Goal: Task Accomplishment & Management: Use online tool/utility

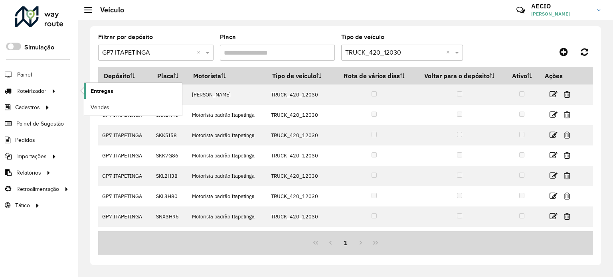
click at [103, 89] on span "Entregas" at bounding box center [102, 91] width 23 height 8
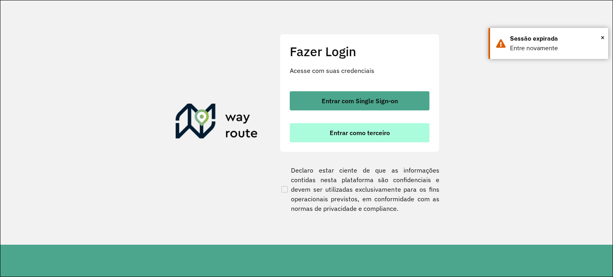
click at [364, 132] on span "Entrar como terceiro" at bounding box center [360, 133] width 60 height 6
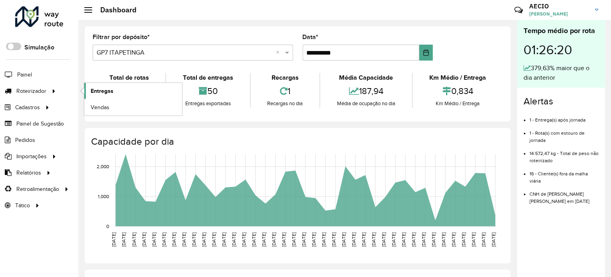
click at [110, 90] on span "Entregas" at bounding box center [102, 91] width 23 height 8
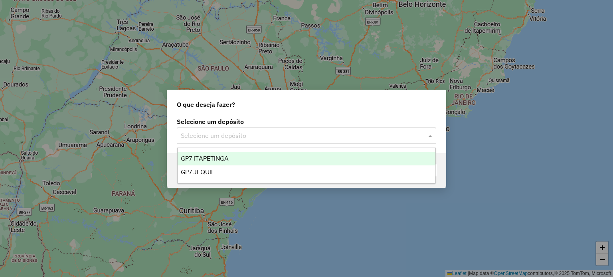
click at [287, 140] on input "text" at bounding box center [298, 136] width 235 height 10
click at [247, 159] on div "GP7 ITAPETINGA" at bounding box center [307, 159] width 258 height 14
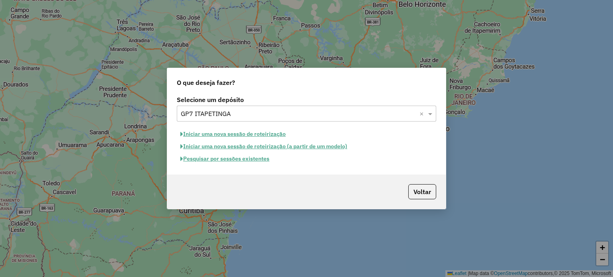
click at [247, 159] on button "Pesquisar por sessões existentes" at bounding box center [225, 159] width 96 height 12
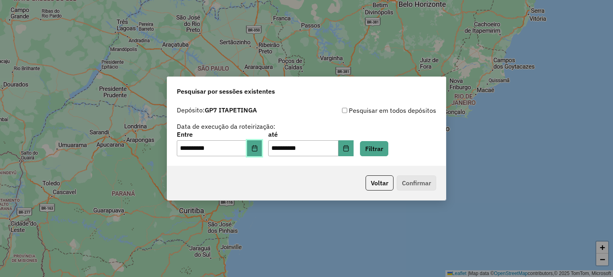
click at [258, 150] on icon "Choose Date" at bounding box center [254, 148] width 6 height 6
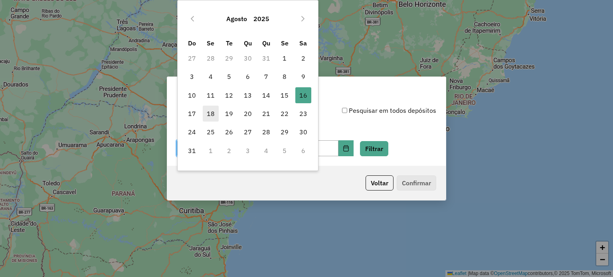
click at [208, 113] on span "18" at bounding box center [211, 114] width 16 height 16
type input "**********"
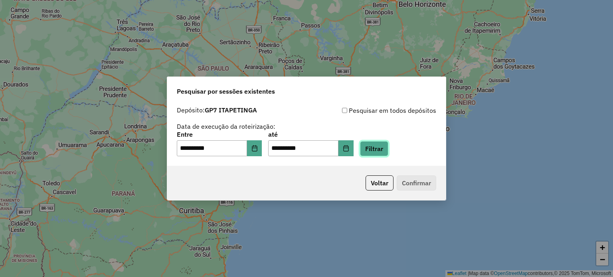
click at [376, 149] on button "Filtrar" at bounding box center [374, 148] width 28 height 15
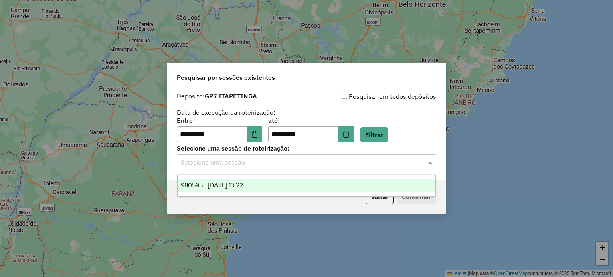
click at [350, 159] on input "text" at bounding box center [298, 163] width 235 height 10
click at [275, 185] on div "980595 - [DATE] 13:22" at bounding box center [307, 186] width 258 height 14
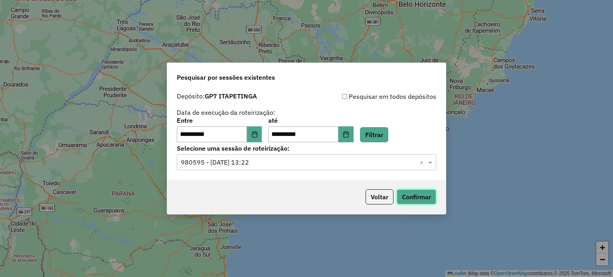
click at [431, 202] on button "Confirmar" at bounding box center [417, 197] width 40 height 15
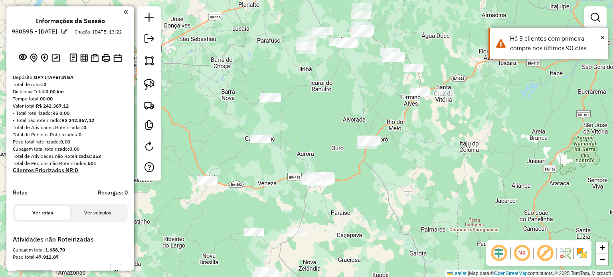
drag, startPoint x: 403, startPoint y: 110, endPoint x: 415, endPoint y: 150, distance: 41.8
click at [415, 150] on div "Janela de atendimento Grade de atendimento Capacidade Transportadoras Veículos …" at bounding box center [306, 138] width 613 height 277
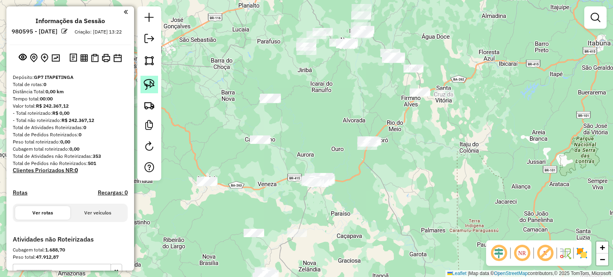
click at [152, 85] on img at bounding box center [149, 84] width 11 height 11
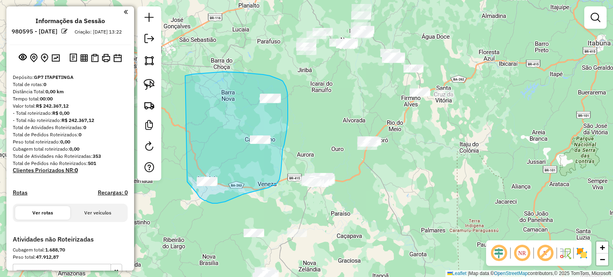
drag, startPoint x: 185, startPoint y: 76, endPoint x: 186, endPoint y: 180, distance: 104.6
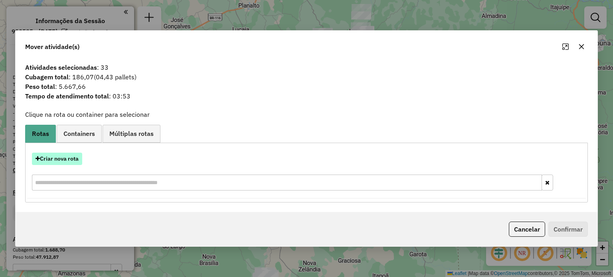
click at [72, 158] on button "Criar nova rota" at bounding box center [57, 159] width 50 height 12
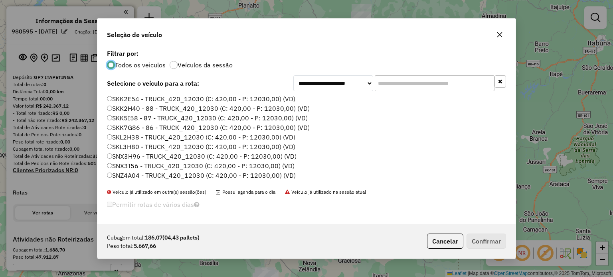
scroll to position [4, 2]
click at [397, 88] on input "text" at bounding box center [435, 83] width 120 height 16
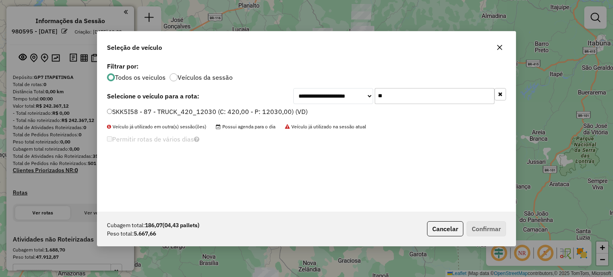
type input "**"
click at [130, 113] on label "SKK5I58 - 87 - TRUCK_420_12030 (C: 420,00 - P: 12030,00) (VD)" at bounding box center [207, 112] width 201 height 10
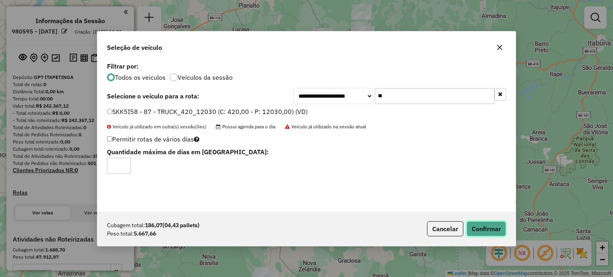
click at [483, 233] on button "Confirmar" at bounding box center [487, 228] width 40 height 15
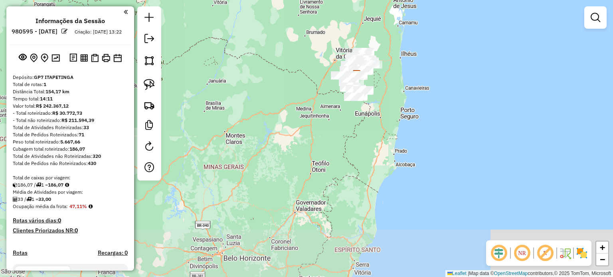
drag, startPoint x: 305, startPoint y: 236, endPoint x: 303, endPoint y: 105, distance: 130.5
click at [303, 105] on div "Janela de atendimento Grade de atendimento Capacidade Transportadoras Veículos …" at bounding box center [306, 138] width 613 height 277
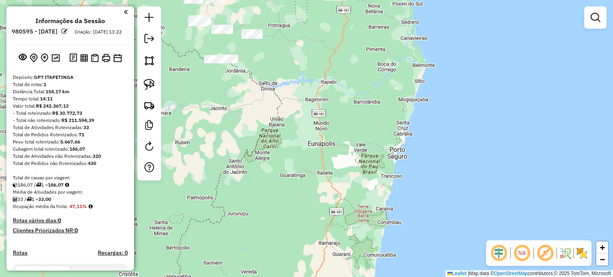
drag, startPoint x: 243, startPoint y: 86, endPoint x: 291, endPoint y: 138, distance: 71.2
click at [291, 138] on div "Janela de atendimento Grade de atendimento Capacidade Transportadoras Veículos …" at bounding box center [306, 138] width 613 height 277
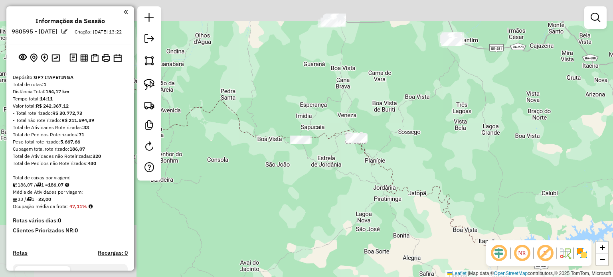
drag, startPoint x: 261, startPoint y: 64, endPoint x: 390, endPoint y: 217, distance: 199.9
click at [390, 217] on div "Janela de atendimento Grade de atendimento Capacidade Transportadoras Veículos …" at bounding box center [306, 138] width 613 height 277
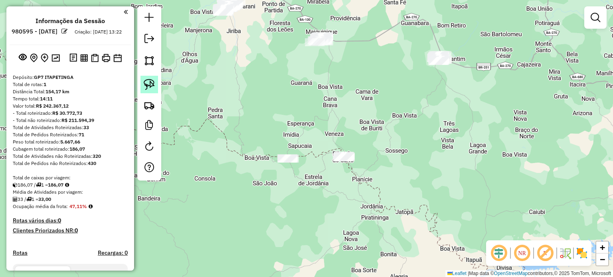
click at [154, 81] on img at bounding box center [149, 84] width 11 height 11
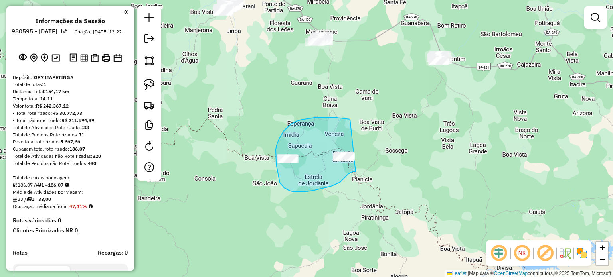
drag, startPoint x: 350, startPoint y: 119, endPoint x: 362, endPoint y: 172, distance: 53.6
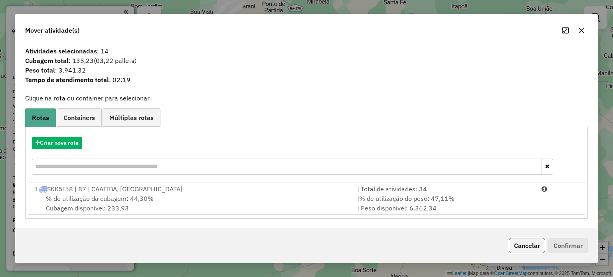
click at [579, 30] on icon "button" at bounding box center [581, 30] width 6 height 6
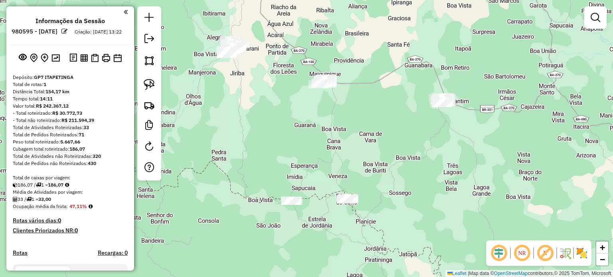
drag, startPoint x: 328, startPoint y: 115, endPoint x: 333, endPoint y: 158, distance: 44.1
click at [333, 158] on div "Janela de atendimento Grade de atendimento Capacidade Transportadoras Veículos …" at bounding box center [306, 138] width 613 height 277
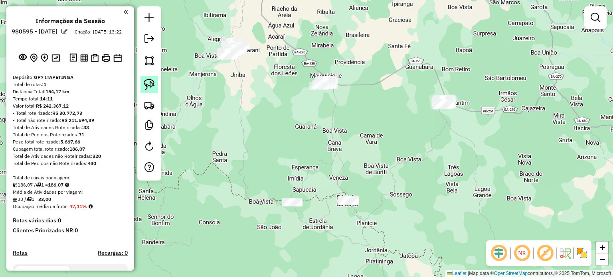
click at [144, 81] on img at bounding box center [149, 84] width 11 height 11
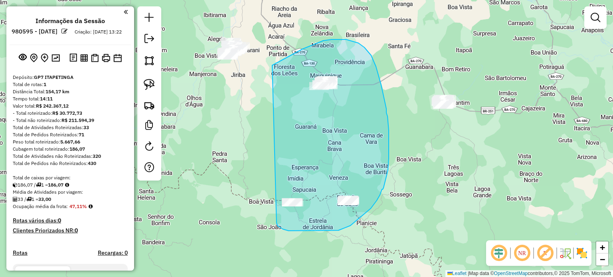
drag, startPoint x: 272, startPoint y: 65, endPoint x: 276, endPoint y: 210, distance: 144.9
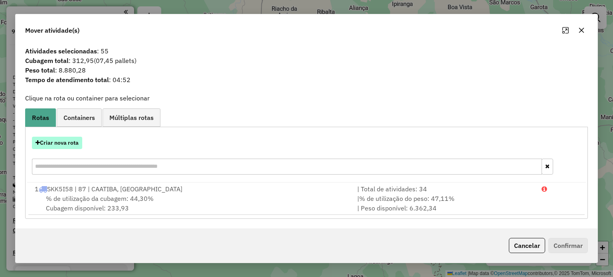
click at [60, 141] on button "Criar nova rota" at bounding box center [57, 143] width 50 height 12
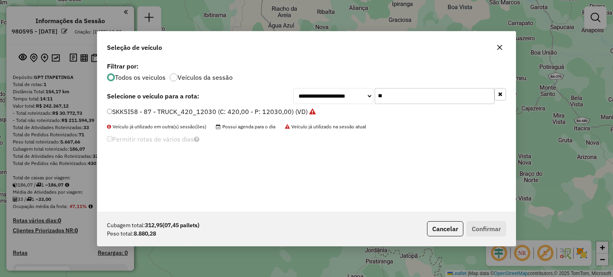
drag, startPoint x: 393, startPoint y: 97, endPoint x: 362, endPoint y: 96, distance: 30.8
click at [362, 96] on div "**********" at bounding box center [399, 96] width 213 height 16
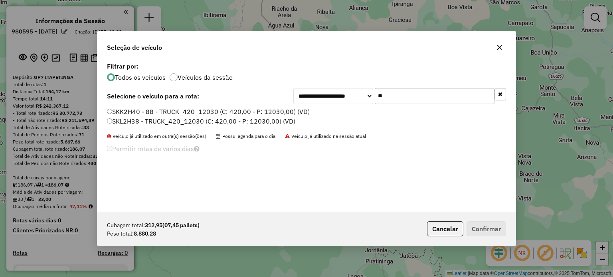
type input "**"
click at [117, 120] on label "SKL2H38 - TRUCK_420_12030 (C: 420,00 - P: 12030,00) (VD)" at bounding box center [201, 122] width 188 height 10
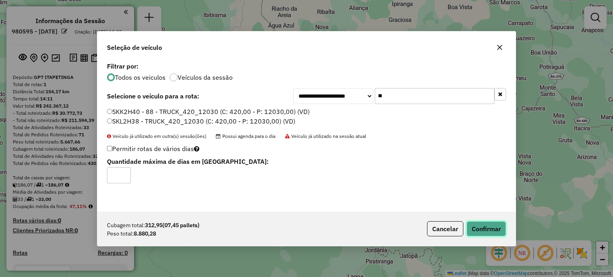
click at [473, 226] on button "Confirmar" at bounding box center [487, 228] width 40 height 15
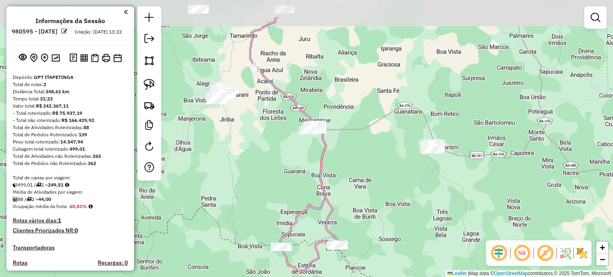
drag, startPoint x: 394, startPoint y: 125, endPoint x: 383, endPoint y: 170, distance: 46.9
click at [383, 170] on div "Janela de atendimento Grade de atendimento Capacidade Transportadoras Veículos …" at bounding box center [306, 138] width 613 height 277
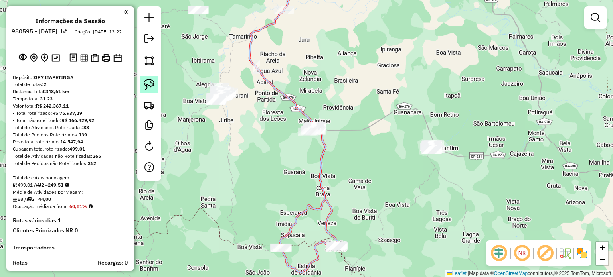
click at [150, 81] on img at bounding box center [149, 84] width 11 height 11
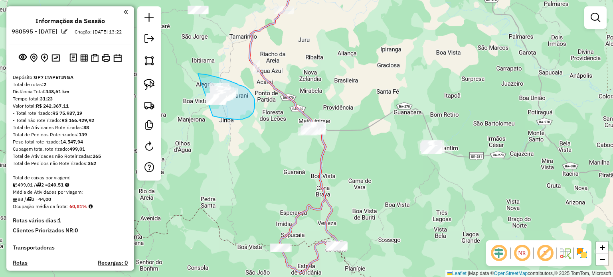
drag, startPoint x: 198, startPoint y: 74, endPoint x: 197, endPoint y: 109, distance: 35.1
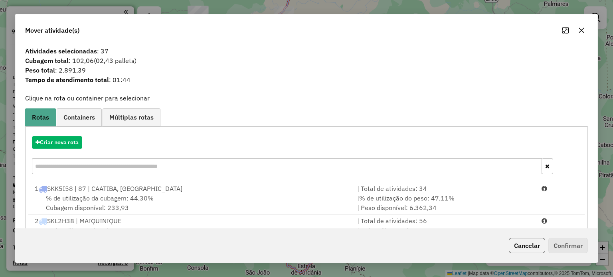
click at [581, 29] on icon "button" at bounding box center [581, 30] width 6 height 6
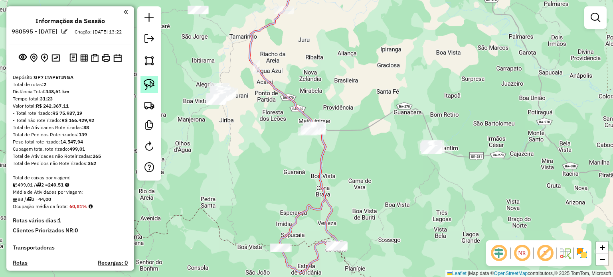
click at [142, 83] on link at bounding box center [149, 85] width 18 height 18
drag, startPoint x: 425, startPoint y: 123, endPoint x: 461, endPoint y: 143, distance: 42.2
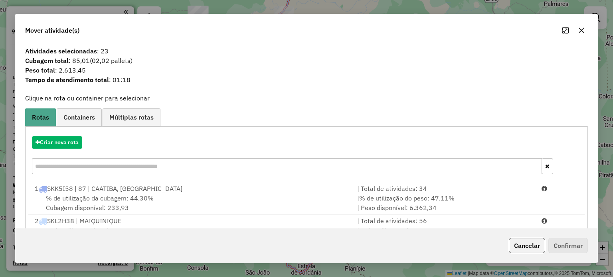
click at [581, 32] on icon "button" at bounding box center [581, 30] width 6 height 6
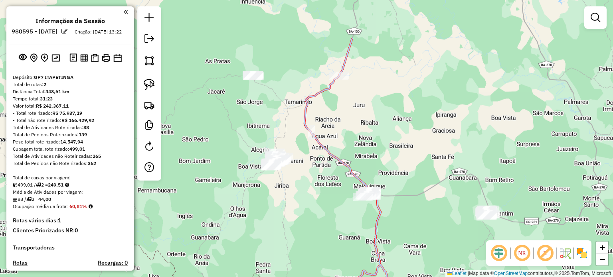
drag, startPoint x: 344, startPoint y: 46, endPoint x: 401, endPoint y: 113, distance: 87.5
click at [401, 113] on div "Janela de atendimento Grade de atendimento Capacidade Transportadoras Veículos …" at bounding box center [306, 138] width 613 height 277
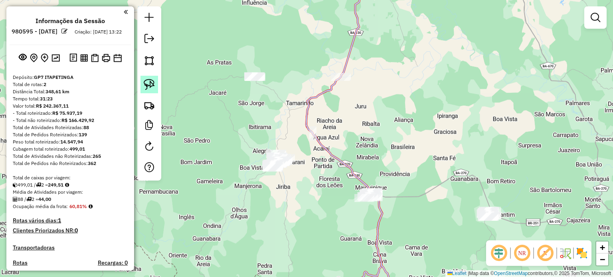
click at [147, 89] on img at bounding box center [149, 84] width 11 height 11
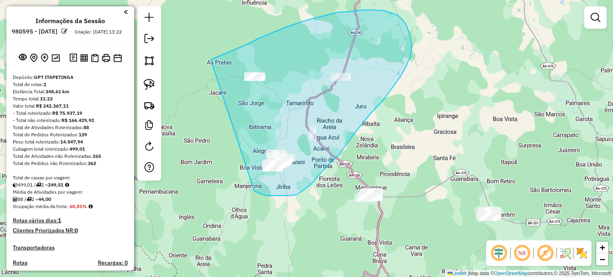
drag, startPoint x: 211, startPoint y: 60, endPoint x: 253, endPoint y: 190, distance: 136.8
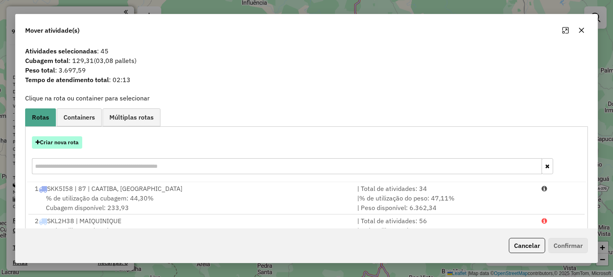
click at [64, 146] on button "Criar nova rota" at bounding box center [57, 142] width 50 height 12
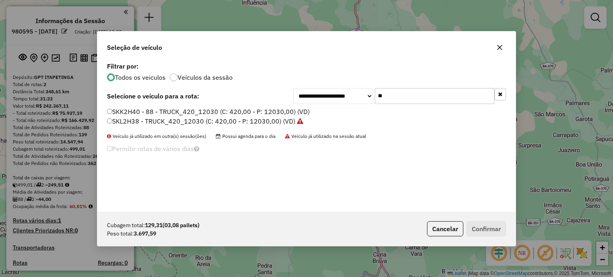
click at [403, 94] on input "**" at bounding box center [435, 96] width 120 height 16
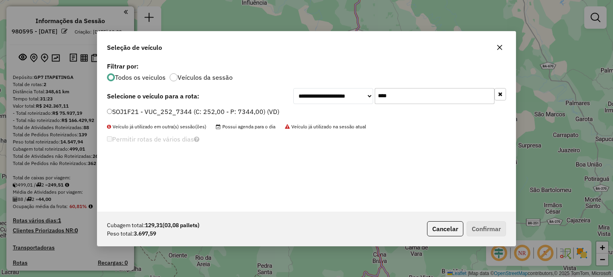
type input "****"
click at [123, 109] on label "SOJ1F21 - VUC_252_7344 (C: 252,00 - P: 7344,00) (VD)" at bounding box center [193, 112] width 172 height 10
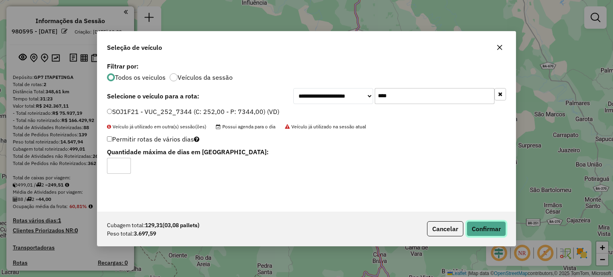
click at [478, 228] on button "Confirmar" at bounding box center [487, 228] width 40 height 15
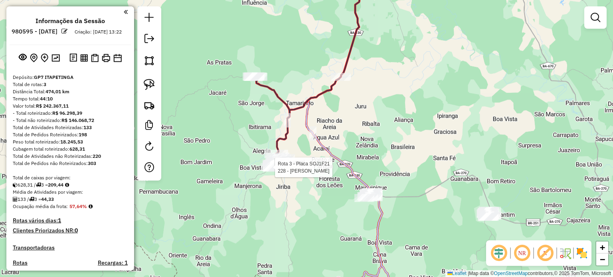
select select "**********"
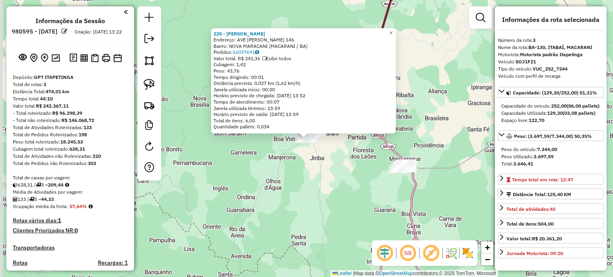
scroll to position [322, 0]
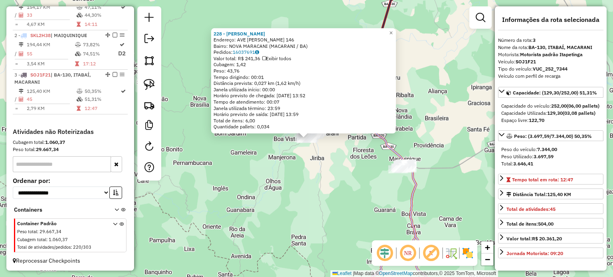
click at [282, 178] on div "228 - GISLEIDE RODRIGUES S Endereço: AVE GETULIO FERNANDES 146 Bairro: NOVA MAR…" at bounding box center [306, 138] width 613 height 277
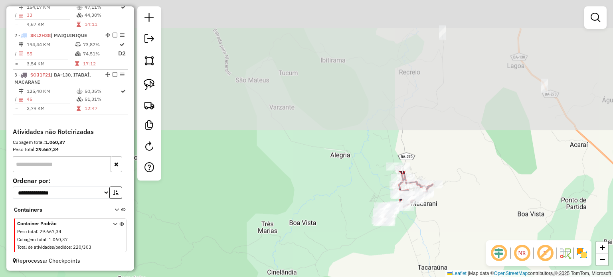
drag, startPoint x: 323, startPoint y: 82, endPoint x: 326, endPoint y: 281, distance: 199.6
click at [326, 277] on html "Aguarde... Pop-up bloqueado! Seu navegador bloqueou automáticamente a abertura …" at bounding box center [306, 138] width 613 height 277
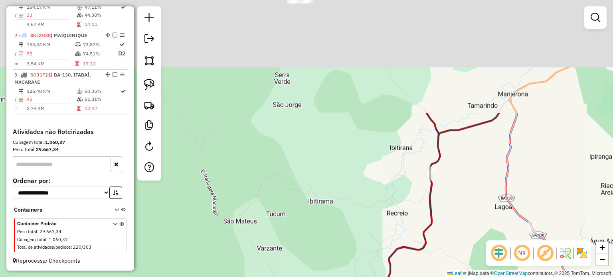
drag, startPoint x: 353, startPoint y: 89, endPoint x: 340, endPoint y: 249, distance: 160.1
click at [340, 249] on div "Janela de atendimento Grade de atendimento Capacidade Transportadoras Veículos …" at bounding box center [306, 138] width 613 height 277
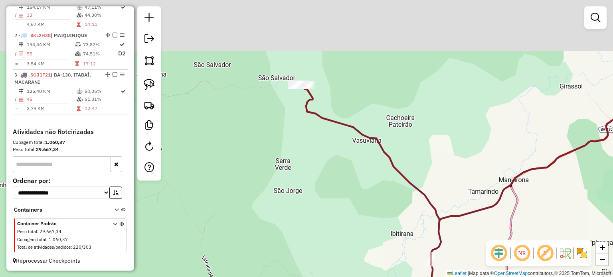
drag, startPoint x: 317, startPoint y: 125, endPoint x: 311, endPoint y: 251, distance: 126.7
click at [311, 251] on div "Janela de atendimento Grade de atendimento Capacidade Transportadoras Veículos …" at bounding box center [306, 138] width 613 height 277
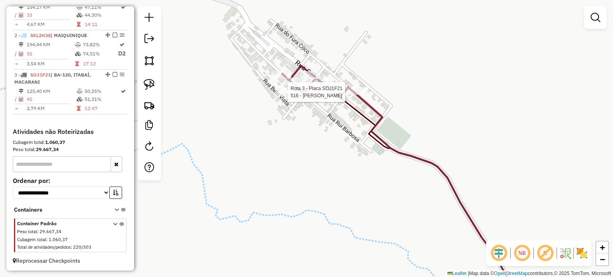
select select "**********"
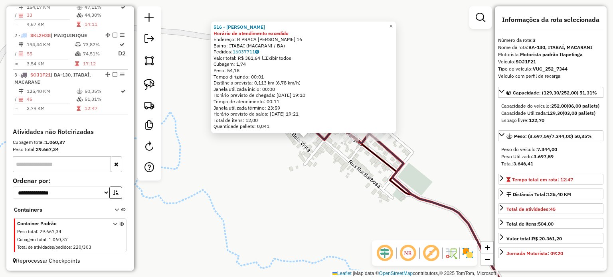
click at [279, 165] on div "516 - RONE SILVA SANTOS Horário de atendimento excedido Endereço: R PRACA ANTON…" at bounding box center [306, 138] width 613 height 277
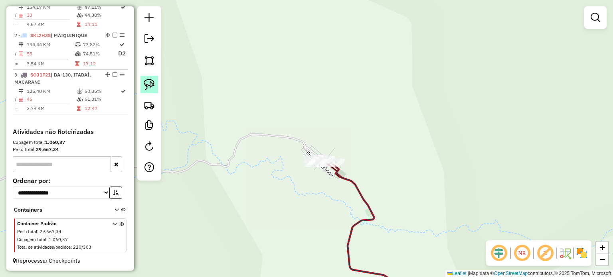
click at [151, 84] on img at bounding box center [149, 84] width 11 height 11
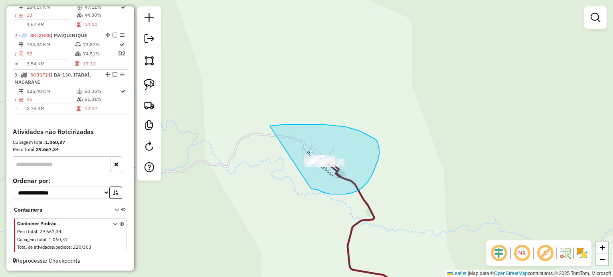
drag, startPoint x: 270, startPoint y: 126, endPoint x: 311, endPoint y: 189, distance: 75.2
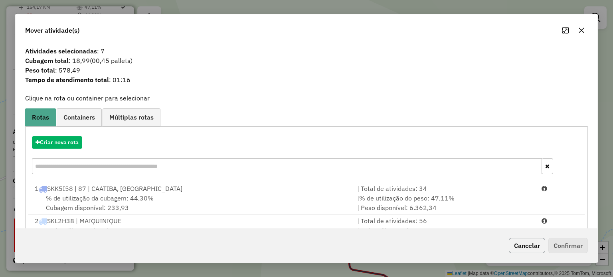
click at [520, 245] on button "Cancelar" at bounding box center [527, 245] width 36 height 15
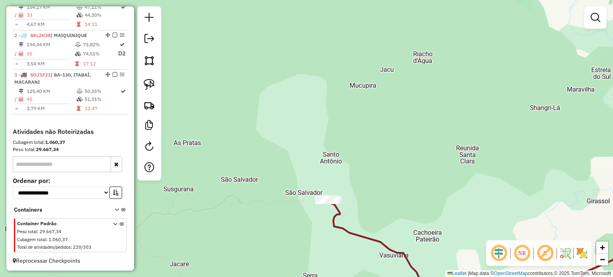
select select "**********"
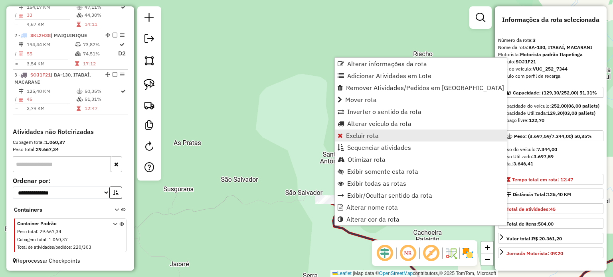
click at [364, 135] on span "Excluir rota" at bounding box center [362, 135] width 33 height 6
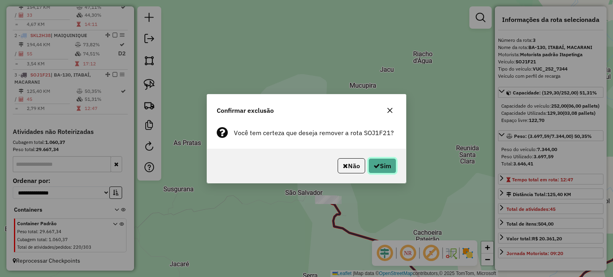
click at [379, 165] on button "Sim" at bounding box center [382, 165] width 28 height 15
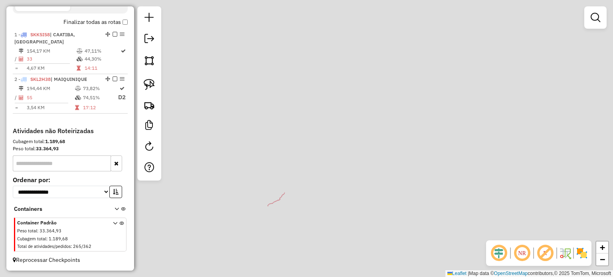
scroll to position [278, 0]
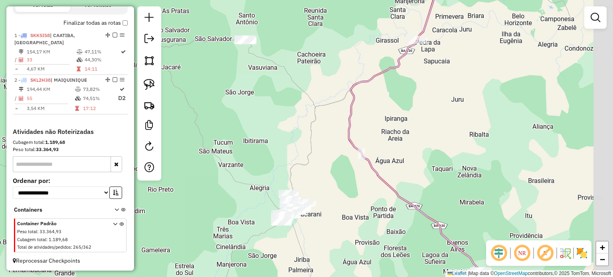
drag, startPoint x: 321, startPoint y: 176, endPoint x: 273, endPoint y: 152, distance: 53.4
click at [273, 152] on div "Janela de atendimento Grade de atendimento Capacidade Transportadoras Veículos …" at bounding box center [306, 138] width 613 height 277
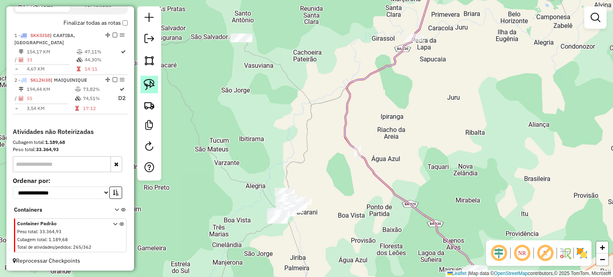
click at [148, 82] on img at bounding box center [149, 84] width 11 height 11
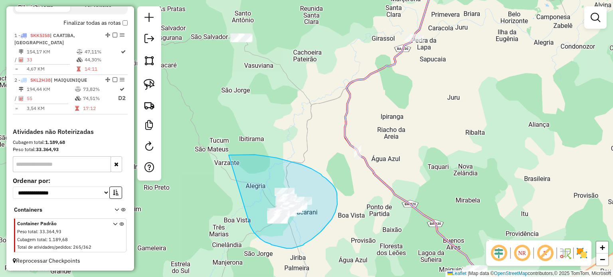
drag, startPoint x: 229, startPoint y: 155, endPoint x: 250, endPoint y: 225, distance: 73.5
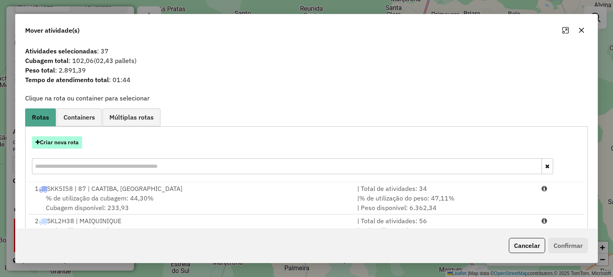
click at [72, 138] on button "Criar nova rota" at bounding box center [57, 142] width 50 height 12
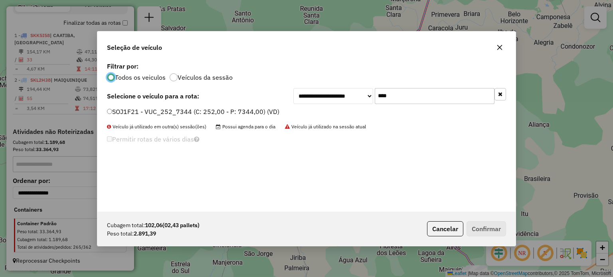
scroll to position [4, 2]
click at [126, 111] on label "SOJ1F21 - VUC_252_7344 (C: 252,00 - P: 7344,00) (VD)" at bounding box center [193, 112] width 172 height 10
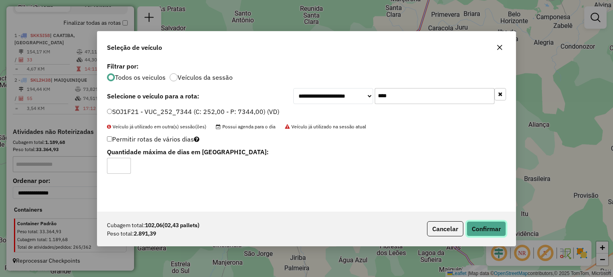
click at [485, 228] on button "Confirmar" at bounding box center [487, 228] width 40 height 15
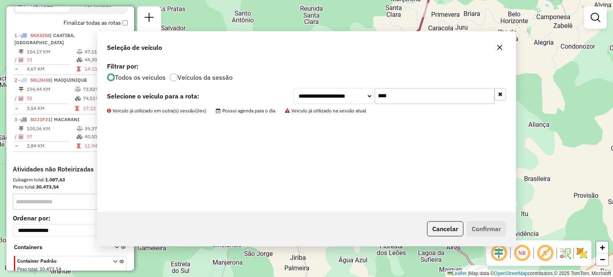
scroll to position [315, 0]
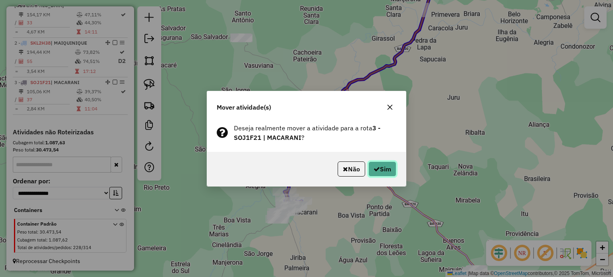
click at [379, 169] on button "Sim" at bounding box center [382, 169] width 28 height 15
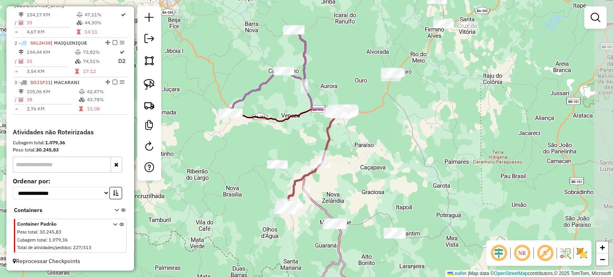
drag, startPoint x: 444, startPoint y: 123, endPoint x: 349, endPoint y: 156, distance: 100.3
click at [349, 156] on div "Janela de atendimento Grade de atendimento Capacidade Transportadoras Veículos …" at bounding box center [306, 138] width 613 height 277
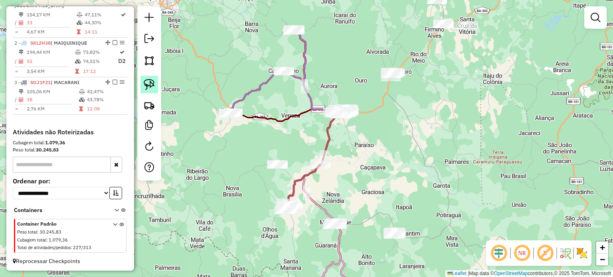
click at [150, 80] on img at bounding box center [149, 84] width 11 height 11
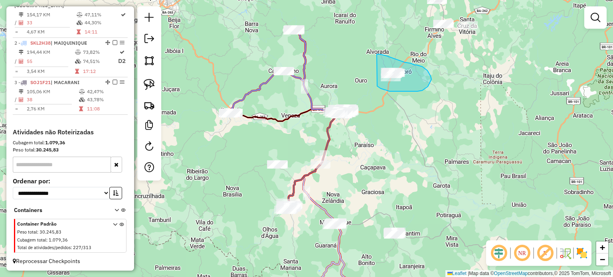
drag, startPoint x: 377, startPoint y: 54, endPoint x: 372, endPoint y: 78, distance: 24.0
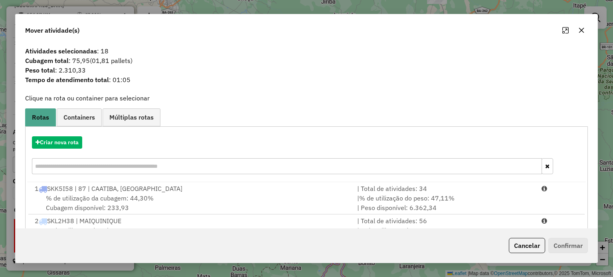
click at [581, 32] on icon "button" at bounding box center [581, 30] width 6 height 6
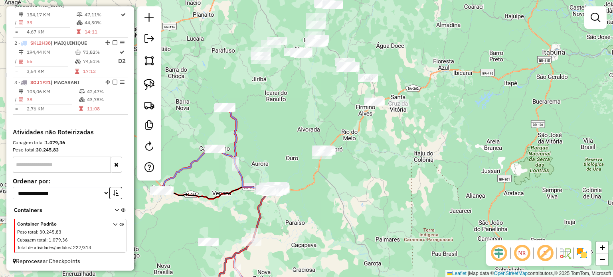
drag, startPoint x: 490, startPoint y: 88, endPoint x: 417, endPoint y: 174, distance: 112.7
click at [417, 174] on div "Janela de atendimento Grade de atendimento Capacidade Transportadoras Veículos …" at bounding box center [306, 138] width 613 height 277
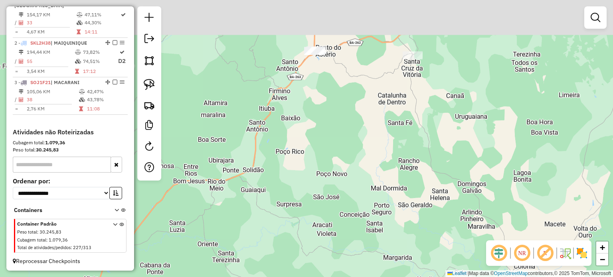
drag, startPoint x: 289, startPoint y: 91, endPoint x: 378, endPoint y: 238, distance: 171.9
click at [378, 238] on div "Janela de atendimento Grade de atendimento Capacidade Transportadoras Veículos …" at bounding box center [306, 138] width 613 height 277
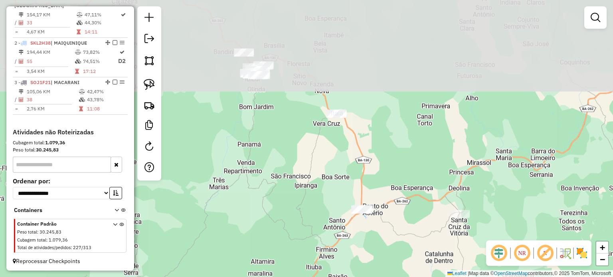
drag, startPoint x: 284, startPoint y: 90, endPoint x: 329, endPoint y: 247, distance: 163.3
click at [329, 247] on div "Janela de atendimento Grade de atendimento Capacidade Transportadoras Veículos …" at bounding box center [306, 138] width 613 height 277
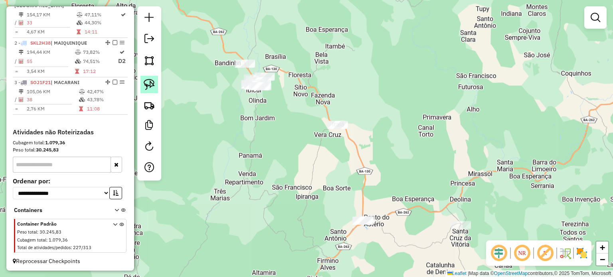
click at [154, 81] on img at bounding box center [149, 84] width 11 height 11
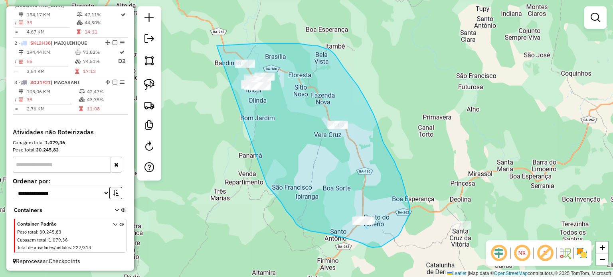
drag, startPoint x: 217, startPoint y: 46, endPoint x: 267, endPoint y: 186, distance: 148.5
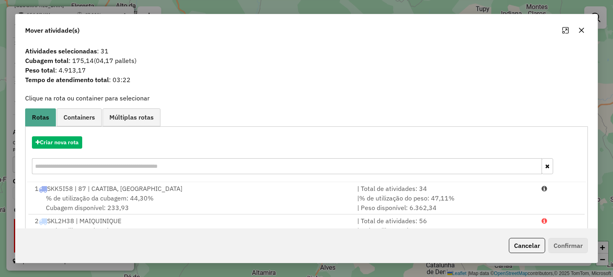
click at [142, 162] on input "text" at bounding box center [287, 166] width 510 height 16
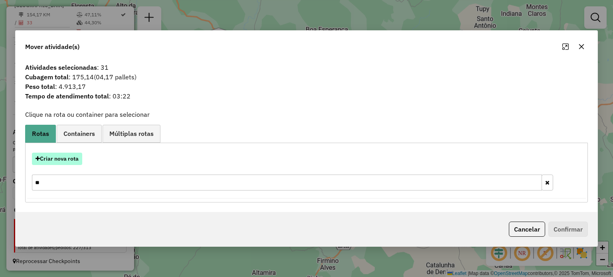
type input "**"
click at [62, 154] on button "Criar nova rota" at bounding box center [57, 159] width 50 height 12
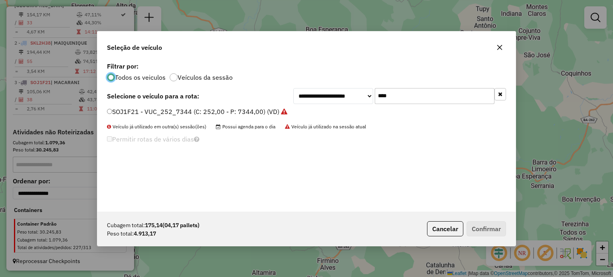
scroll to position [4, 2]
click at [415, 92] on input "****" at bounding box center [435, 96] width 120 height 16
type input "**"
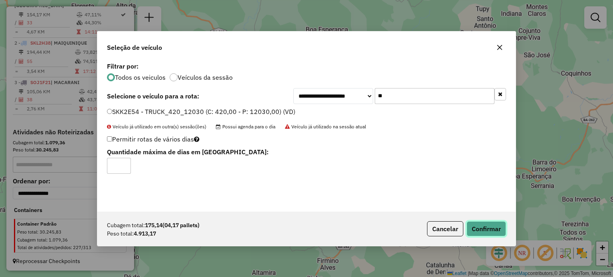
click at [483, 224] on button "Confirmar" at bounding box center [487, 228] width 40 height 15
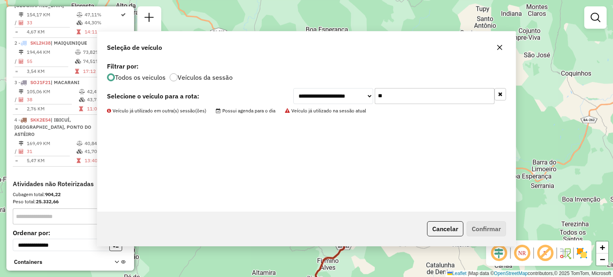
scroll to position [322, 0]
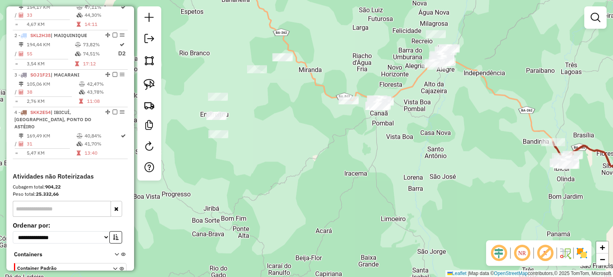
drag, startPoint x: 319, startPoint y: 140, endPoint x: 326, endPoint y: 177, distance: 37.7
click at [326, 177] on div "Janela de atendimento Grade de atendimento Capacidade Transportadoras Veículos …" at bounding box center [306, 138] width 613 height 277
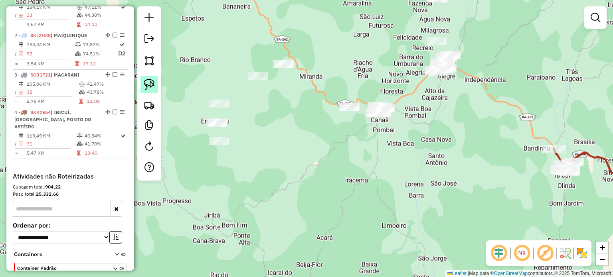
click at [142, 85] on link at bounding box center [149, 85] width 18 height 18
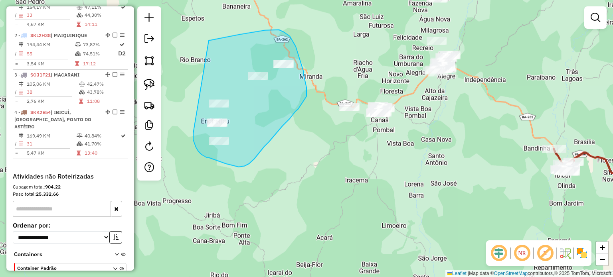
drag, startPoint x: 209, startPoint y: 41, endPoint x: 193, endPoint y: 133, distance: 93.9
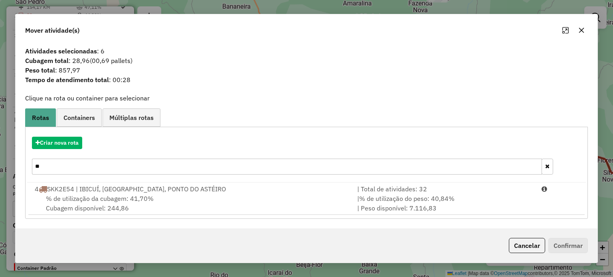
click at [580, 31] on icon "button" at bounding box center [581, 30] width 5 height 5
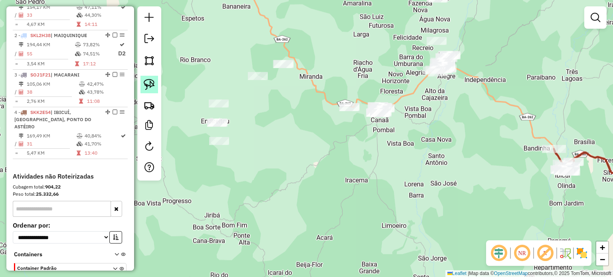
click at [149, 84] on img at bounding box center [149, 84] width 11 height 11
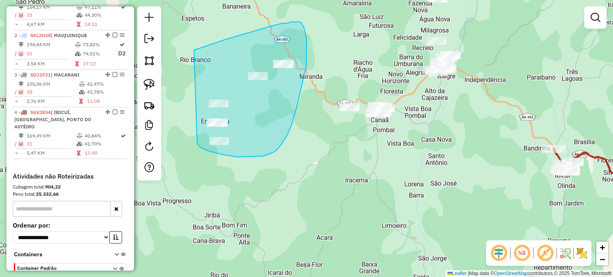
drag, startPoint x: 194, startPoint y: 50, endPoint x: 197, endPoint y: 144, distance: 93.4
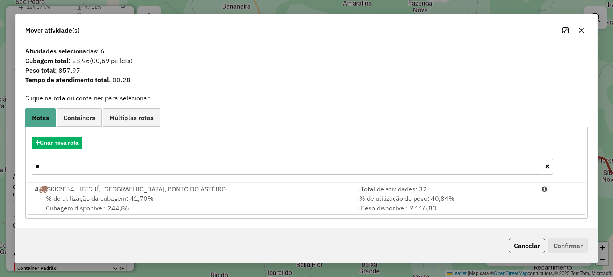
click at [584, 28] on icon "button" at bounding box center [581, 30] width 6 height 6
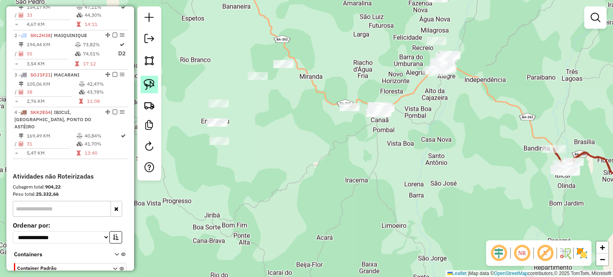
click at [153, 82] on img at bounding box center [149, 84] width 11 height 11
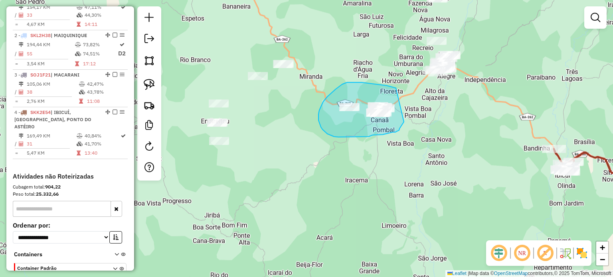
drag, startPoint x: 396, startPoint y: 88, endPoint x: 404, endPoint y: 121, distance: 34.2
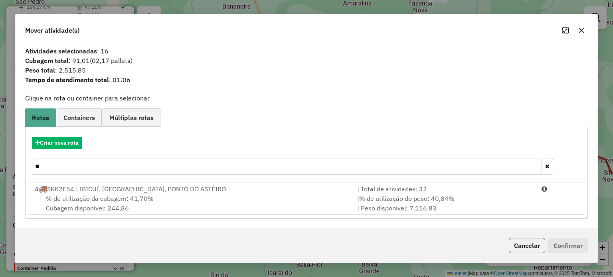
click at [581, 33] on icon "button" at bounding box center [581, 30] width 6 height 6
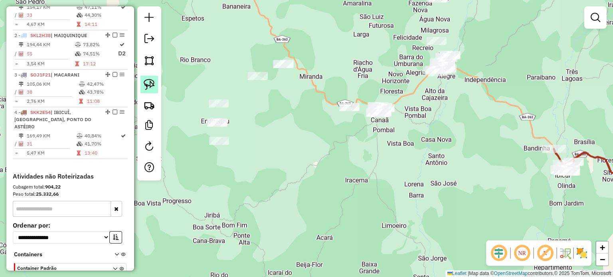
click at [149, 78] on link at bounding box center [149, 85] width 18 height 18
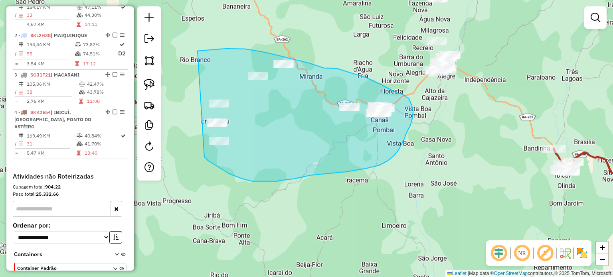
drag, startPoint x: 198, startPoint y: 51, endPoint x: 204, endPoint y: 156, distance: 105.6
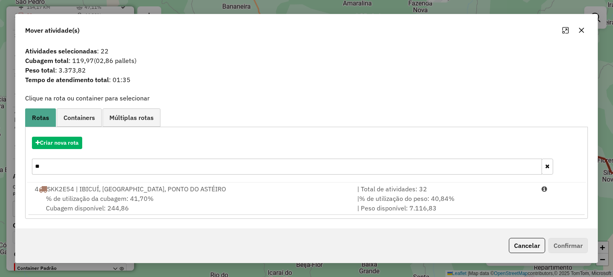
click at [581, 32] on icon "button" at bounding box center [581, 30] width 6 height 6
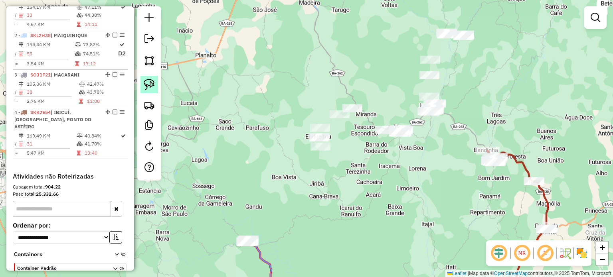
click at [152, 84] on img at bounding box center [149, 84] width 11 height 11
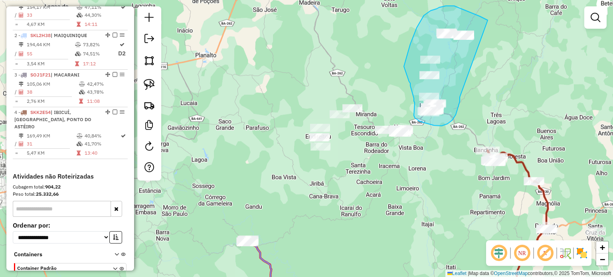
drag, startPoint x: 488, startPoint y: 20, endPoint x: 460, endPoint y: 97, distance: 81.9
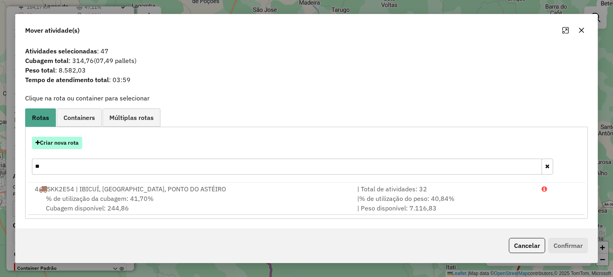
click at [65, 142] on button "Criar nova rota" at bounding box center [57, 143] width 50 height 12
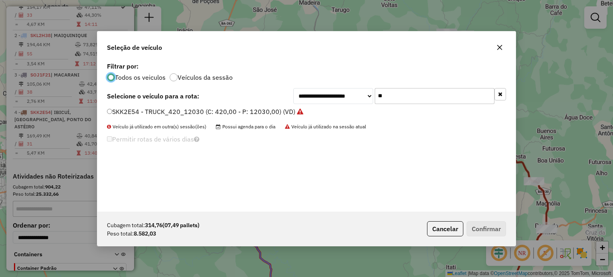
scroll to position [4, 2]
click at [402, 101] on input "**" at bounding box center [435, 96] width 120 height 16
type input "*"
type input "**"
click at [119, 110] on label "SNZ4A04 - TRUCK_420_12030 (C: 420,00 - P: 12030,00) (VD)" at bounding box center [201, 112] width 189 height 10
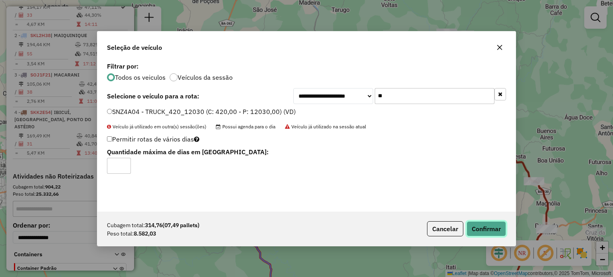
click at [477, 227] on button "Confirmar" at bounding box center [487, 228] width 40 height 15
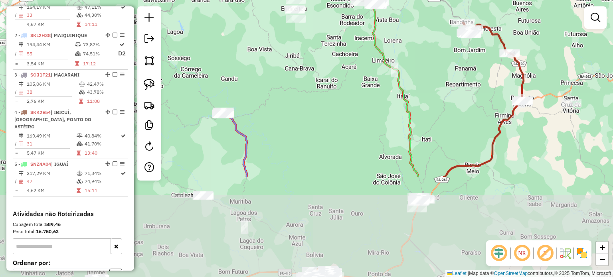
drag, startPoint x: 337, startPoint y: 190, endPoint x: 313, endPoint y: 53, distance: 139.8
click at [313, 53] on div "Janela de atendimento Grade de atendimento Capacidade Transportadoras Veículos …" at bounding box center [306, 138] width 613 height 277
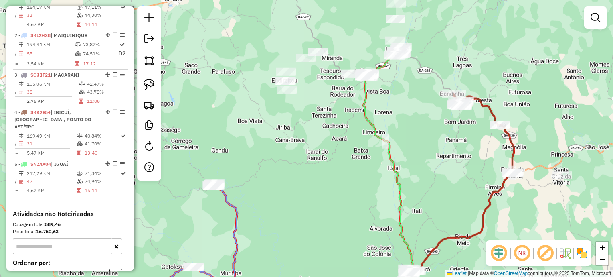
drag, startPoint x: 303, startPoint y: 135, endPoint x: 343, endPoint y: 95, distance: 56.7
click at [343, 95] on div "Janela de atendimento Grade de atendimento Capacidade Transportadoras Veículos …" at bounding box center [306, 138] width 613 height 277
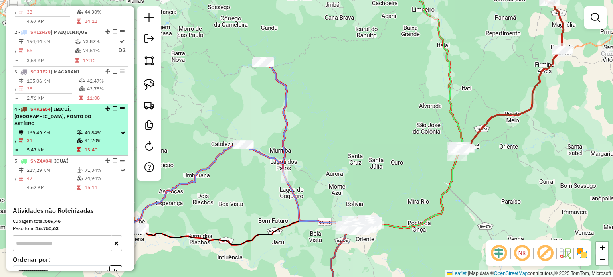
scroll to position [326, 0]
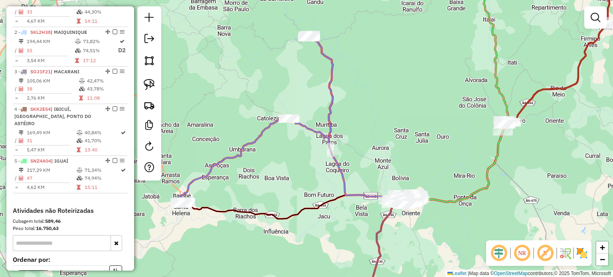
drag, startPoint x: 354, startPoint y: 124, endPoint x: 399, endPoint y: 98, distance: 52.7
click at [399, 98] on div "Janela de atendimento Grade de atendimento Capacidade Transportadoras Veículos …" at bounding box center [306, 138] width 613 height 277
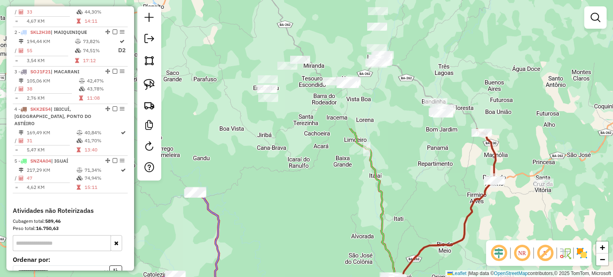
drag, startPoint x: 449, startPoint y: 129, endPoint x: 334, endPoint y: 287, distance: 195.2
click at [334, 277] on html "Aguarde... Pop-up bloqueado! Seu navegador bloqueou automáticamente a abertura …" at bounding box center [306, 138] width 613 height 277
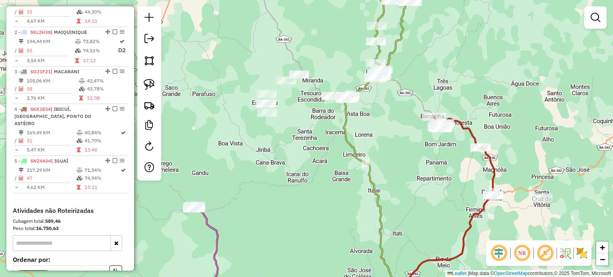
drag, startPoint x: 312, startPoint y: 161, endPoint x: 311, endPoint y: 174, distance: 12.8
click at [311, 174] on div "Janela de atendimento Grade de atendimento Capacidade Transportadoras Veículos …" at bounding box center [306, 138] width 613 height 277
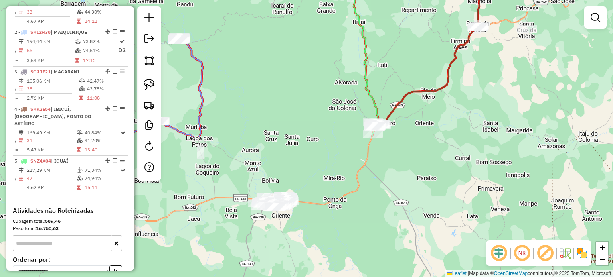
drag, startPoint x: 311, startPoint y: 174, endPoint x: 296, endPoint y: 6, distance: 168.7
click at [296, 6] on div "Janela de atendimento Grade de atendimento Capacidade Transportadoras Veículos …" at bounding box center [306, 138] width 613 height 277
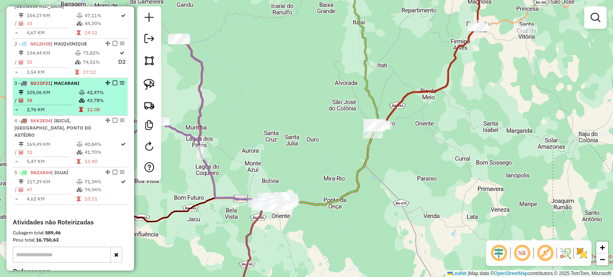
scroll to position [314, 0]
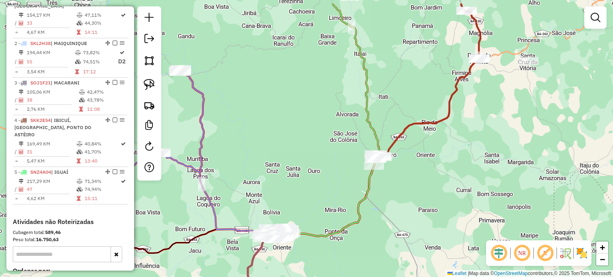
drag, startPoint x: 325, startPoint y: 140, endPoint x: 326, endPoint y: 101, distance: 39.1
click at [326, 101] on div "Janela de atendimento Grade de atendimento Capacidade Transportadoras Veículos …" at bounding box center [306, 138] width 613 height 277
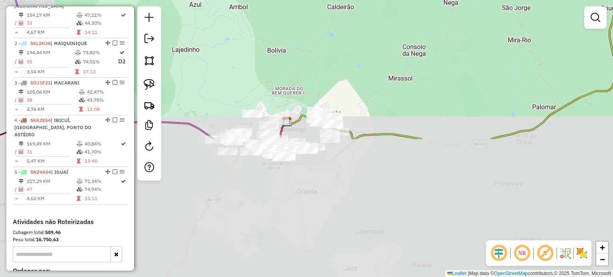
drag, startPoint x: 226, startPoint y: 246, endPoint x: 291, endPoint y: 63, distance: 193.6
click at [291, 63] on div "Janela de atendimento Grade de atendimento Capacidade Transportadoras Veículos …" at bounding box center [306, 138] width 613 height 277
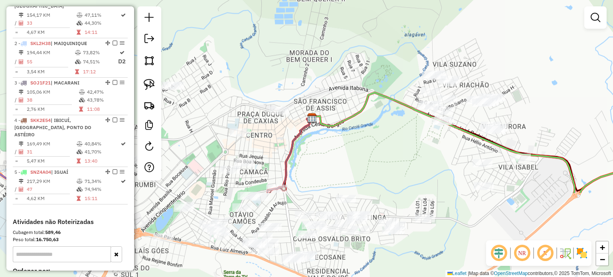
drag, startPoint x: 291, startPoint y: 63, endPoint x: 307, endPoint y: -48, distance: 112.5
click at [307, 0] on html "Aguarde... Pop-up bloqueado! Seu navegador bloqueou automáticamente a abertura …" at bounding box center [306, 138] width 613 height 277
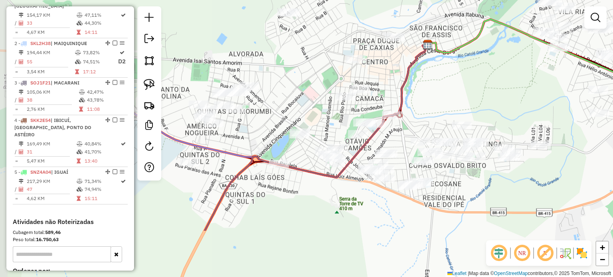
drag, startPoint x: 329, startPoint y: 160, endPoint x: 445, endPoint y: 86, distance: 137.1
click at [445, 86] on div "Janela de atendimento Grade de atendimento Capacidade Transportadoras Veículos …" at bounding box center [306, 138] width 613 height 277
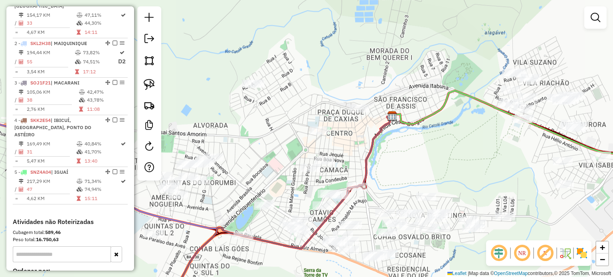
drag, startPoint x: 445, startPoint y: 86, endPoint x: 409, endPoint y: 157, distance: 79.2
click at [409, 157] on div "Janela de atendimento Grade de atendimento Capacidade Transportadoras Veículos …" at bounding box center [306, 138] width 613 height 277
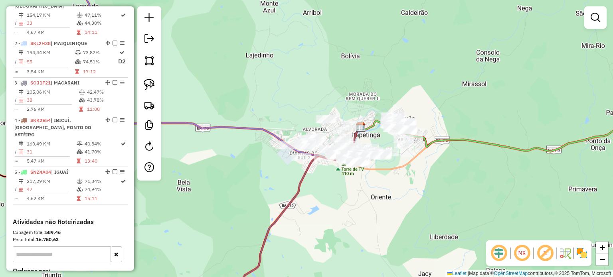
drag, startPoint x: 419, startPoint y: 97, endPoint x: 354, endPoint y: 67, distance: 71.8
click at [354, 67] on div "Janela de atendimento Grade de atendimento Capacidade Transportadoras Veículos …" at bounding box center [306, 138] width 613 height 277
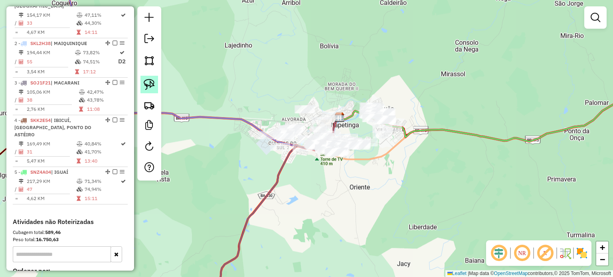
click at [148, 89] on img at bounding box center [149, 84] width 11 height 11
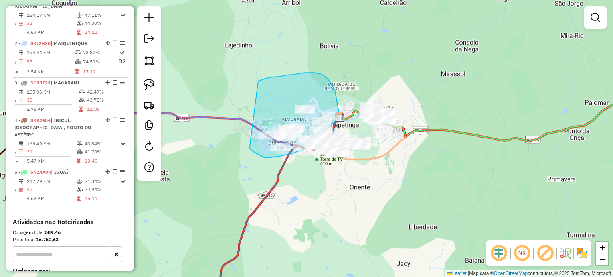
drag, startPoint x: 258, startPoint y: 81, endPoint x: 250, endPoint y: 146, distance: 66.0
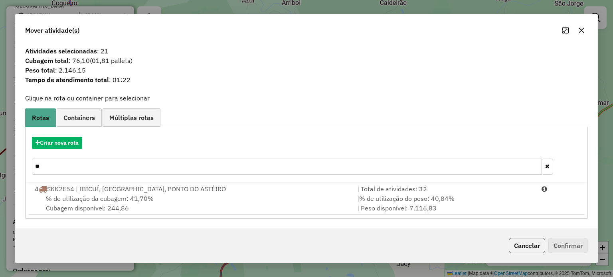
click at [584, 30] on icon "button" at bounding box center [581, 30] width 6 height 6
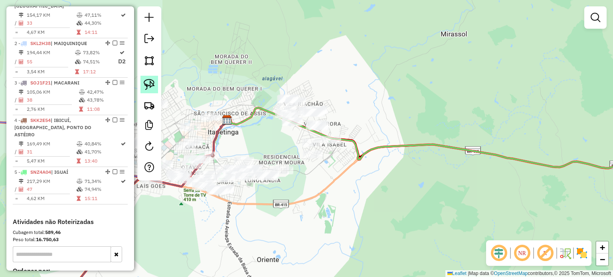
click at [145, 83] on img at bounding box center [149, 84] width 11 height 11
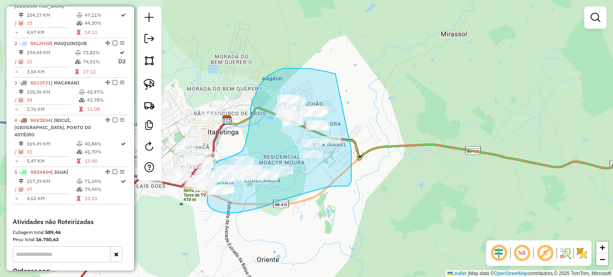
drag, startPoint x: 335, startPoint y: 73, endPoint x: 351, endPoint y: 149, distance: 77.4
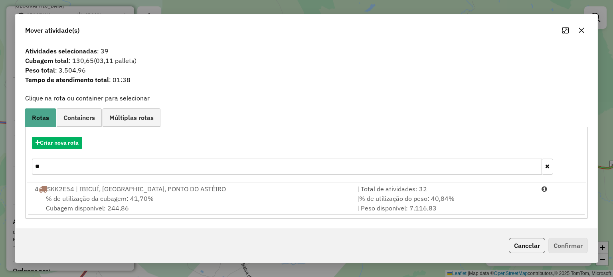
click at [582, 32] on icon "button" at bounding box center [581, 30] width 5 height 5
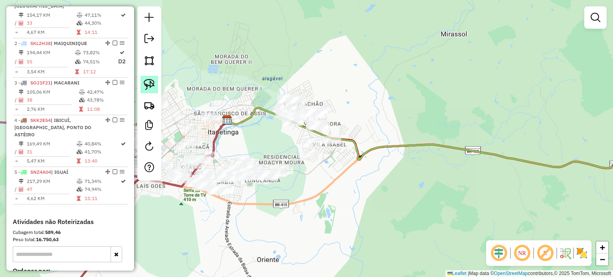
click at [148, 84] on img at bounding box center [149, 84] width 11 height 11
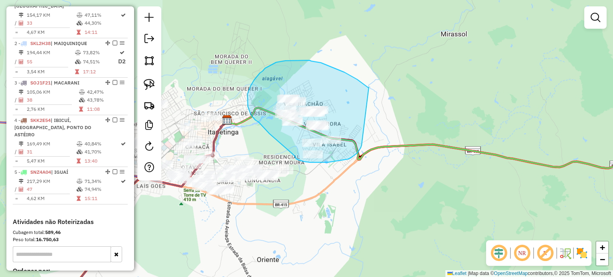
drag, startPoint x: 369, startPoint y: 87, endPoint x: 362, endPoint y: 145, distance: 58.3
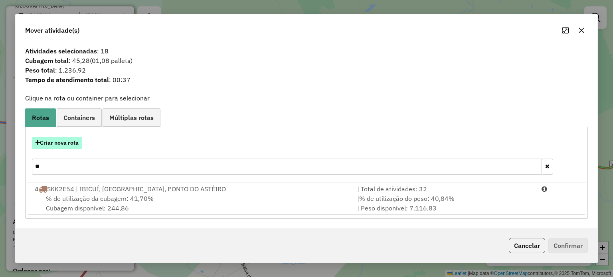
click at [79, 144] on button "Criar nova rota" at bounding box center [57, 143] width 50 height 12
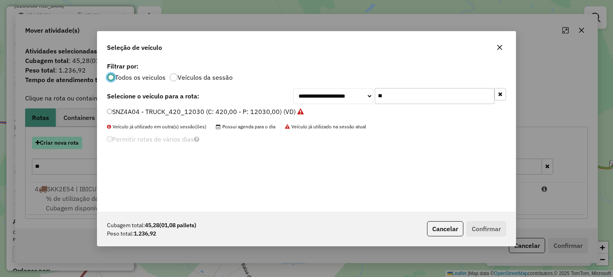
scroll to position [4, 2]
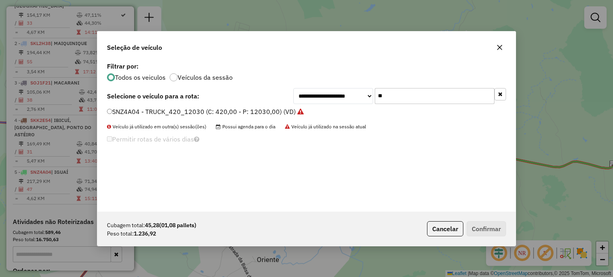
click at [402, 96] on input "**" at bounding box center [435, 96] width 120 height 16
type input "**"
click at [118, 110] on label "SOJ0J71 - VUC_252_7344 (C: 252,00 - P: 7344,00) (VD)" at bounding box center [193, 112] width 172 height 10
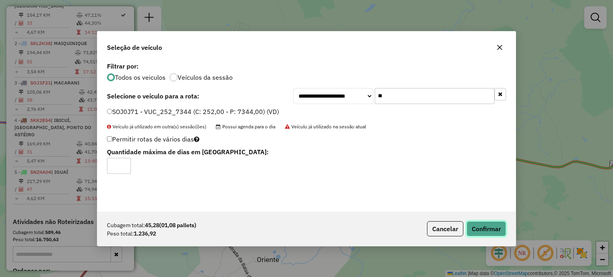
click at [477, 226] on button "Confirmar" at bounding box center [487, 228] width 40 height 15
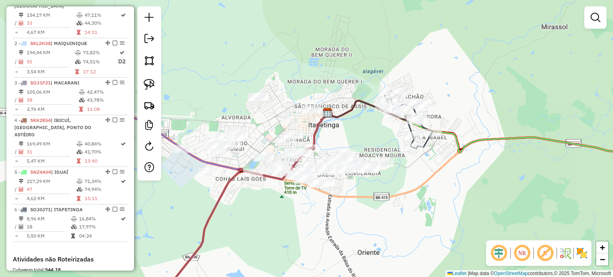
drag, startPoint x: 261, startPoint y: 138, endPoint x: 372, endPoint y: 134, distance: 110.2
click at [372, 134] on div "Janela de atendimento Grade de atendimento Capacidade Transportadoras Veículos …" at bounding box center [306, 138] width 613 height 277
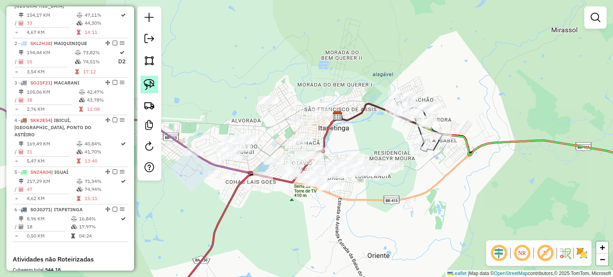
click at [145, 86] on img at bounding box center [149, 84] width 11 height 11
click at [148, 83] on img at bounding box center [149, 84] width 11 height 11
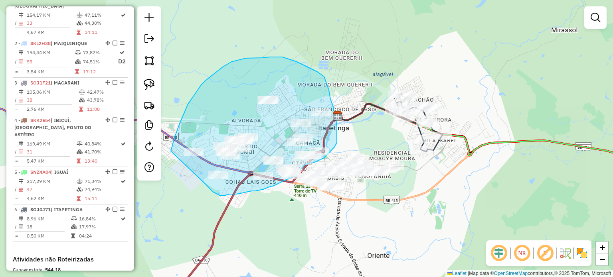
drag, startPoint x: 171, startPoint y: 151, endPoint x: 206, endPoint y: 185, distance: 48.6
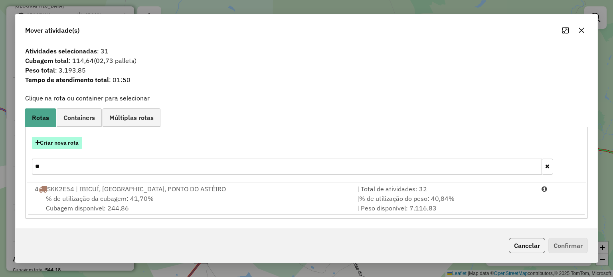
click at [67, 142] on button "Criar nova rota" at bounding box center [57, 143] width 50 height 12
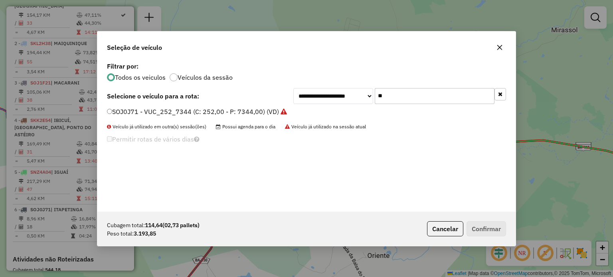
click at [385, 89] on input "**" at bounding box center [435, 96] width 120 height 16
type input "*"
type input "**"
click at [129, 108] on label "SOJ1G71 - VUC_252_7344 (C: 252,00 - P: 7344,00) (VD)" at bounding box center [193, 112] width 173 height 10
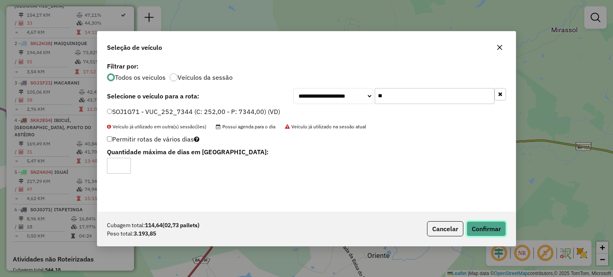
click at [482, 226] on button "Confirmar" at bounding box center [487, 228] width 40 height 15
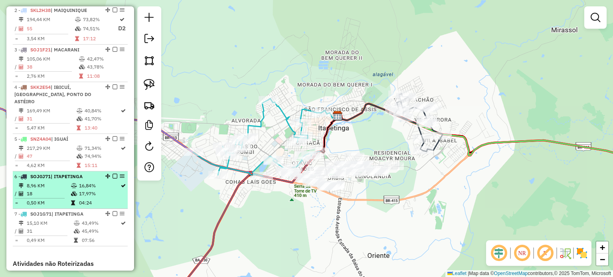
scroll to position [355, 0]
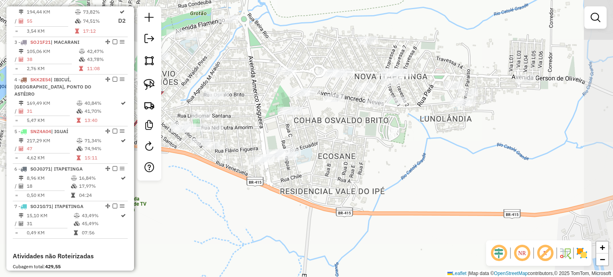
drag, startPoint x: 421, startPoint y: 150, endPoint x: 244, endPoint y: 269, distance: 212.7
click at [244, 269] on div "Janela de atendimento Grade de atendimento Capacidade Transportadoras Veículos …" at bounding box center [306, 138] width 613 height 277
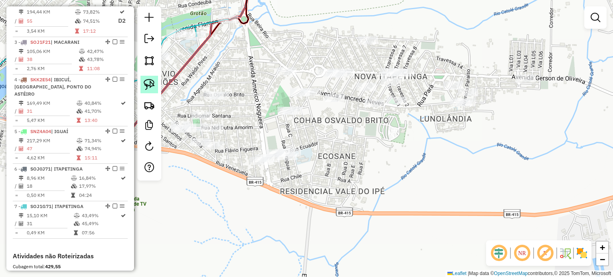
click at [149, 83] on img at bounding box center [149, 84] width 11 height 11
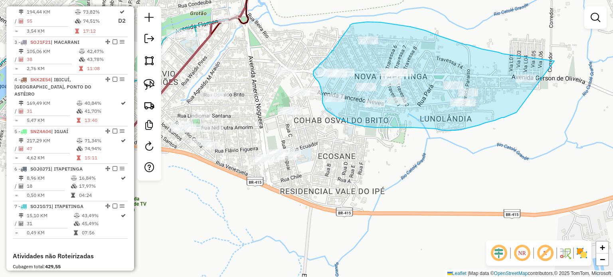
drag, startPoint x: 554, startPoint y: 61, endPoint x: 518, endPoint y: 112, distance: 62.1
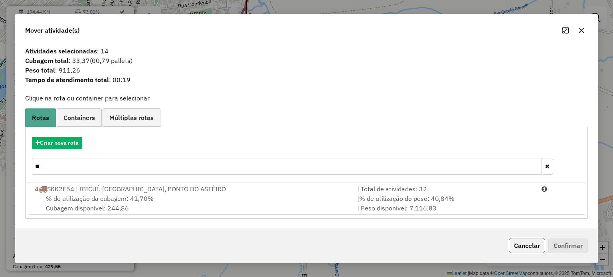
click at [228, 167] on input "**" at bounding box center [287, 167] width 510 height 16
type input "*"
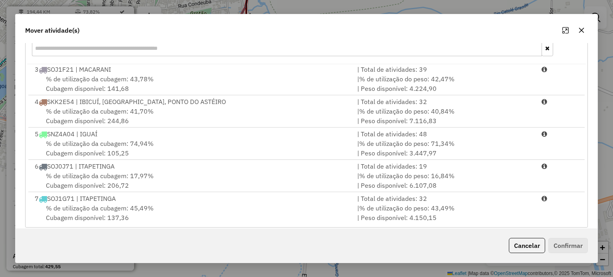
scroll to position [127, 0]
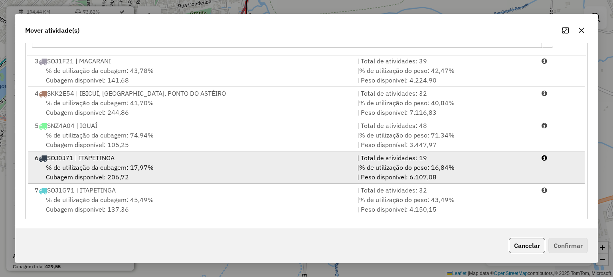
click at [159, 169] on div "% de utilização da cubagem: 17,97% Cubagem disponível: 206,72" at bounding box center [191, 172] width 322 height 19
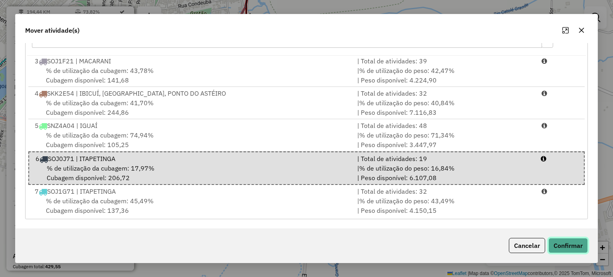
click at [571, 250] on button "Confirmar" at bounding box center [568, 245] width 40 height 15
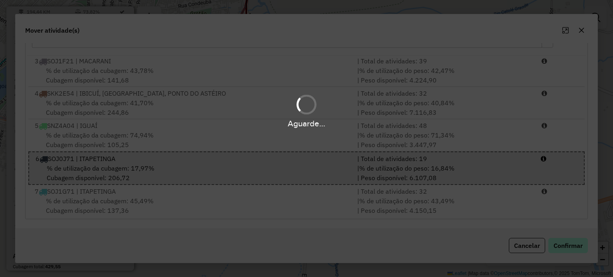
scroll to position [0, 0]
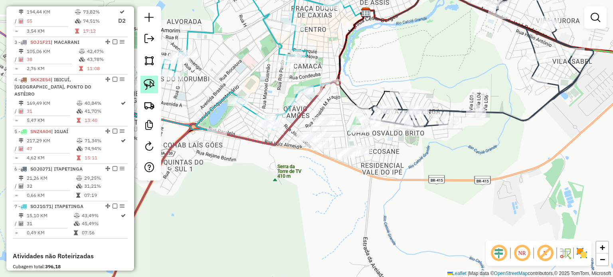
click at [148, 85] on img at bounding box center [149, 84] width 11 height 11
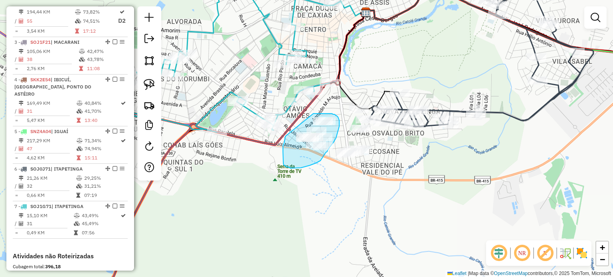
drag, startPoint x: 313, startPoint y: 114, endPoint x: 285, endPoint y: 136, distance: 36.0
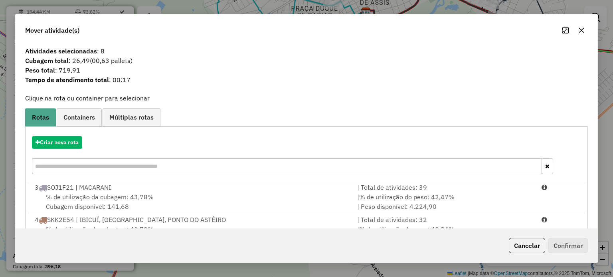
scroll to position [127, 0]
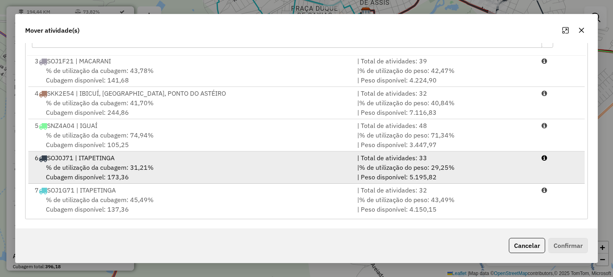
click at [158, 178] on div "% de utilização da cubagem: 31,21% Cubagem disponível: 173,36" at bounding box center [191, 172] width 322 height 19
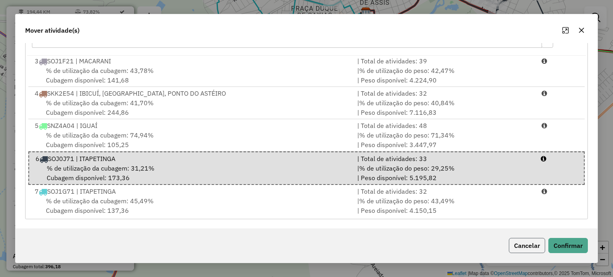
click at [517, 245] on button "Cancelar" at bounding box center [527, 245] width 36 height 15
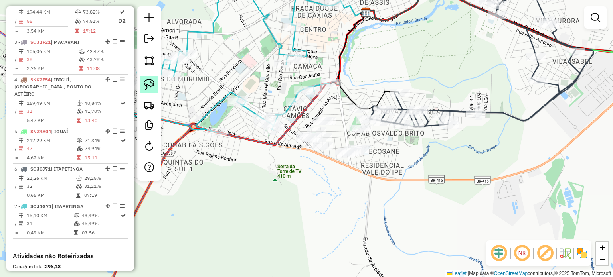
click at [143, 81] on link at bounding box center [149, 85] width 18 height 18
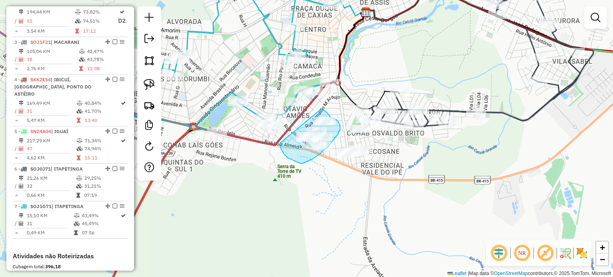
drag, startPoint x: 321, startPoint y: 109, endPoint x: 281, endPoint y: 138, distance: 48.9
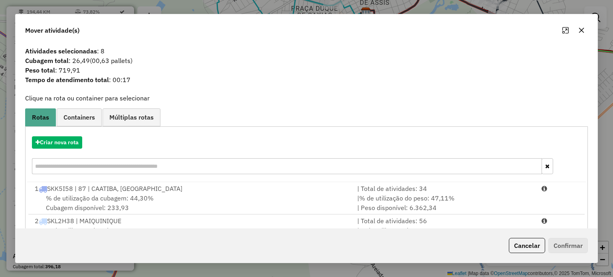
click at [583, 27] on icon "button" at bounding box center [581, 30] width 6 height 6
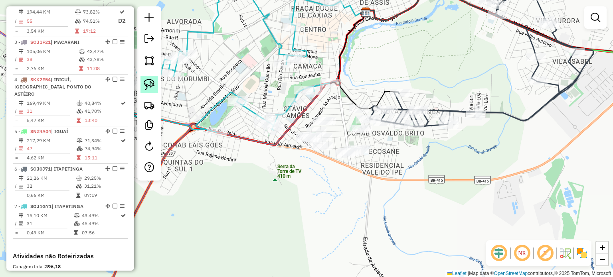
click at [152, 84] on img at bounding box center [149, 84] width 11 height 11
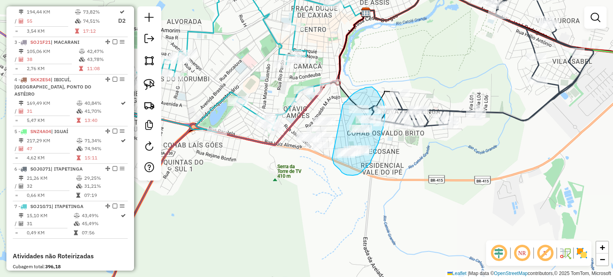
drag, startPoint x: 342, startPoint y: 107, endPoint x: 332, endPoint y: 156, distance: 51.0
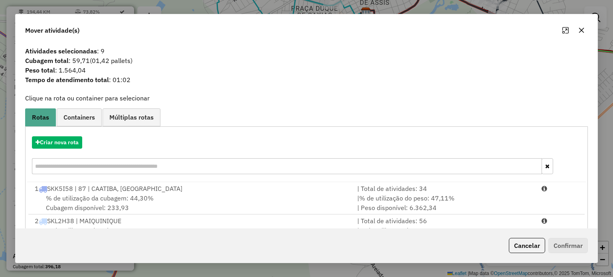
click at [582, 31] on icon "button" at bounding box center [581, 30] width 5 height 5
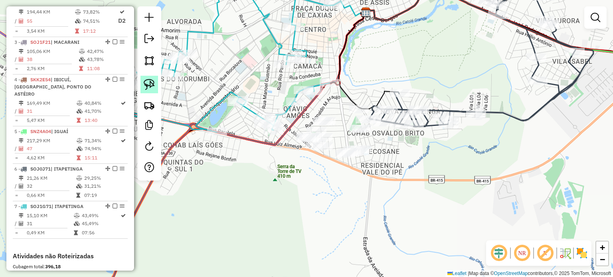
click at [151, 82] on img at bounding box center [149, 84] width 11 height 11
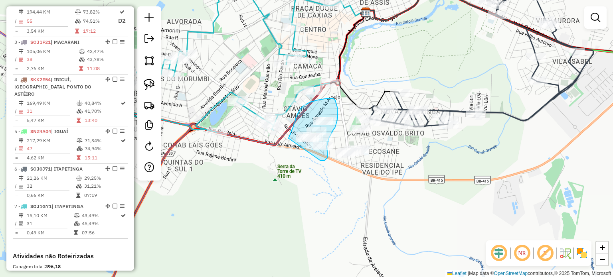
drag, startPoint x: 289, startPoint y: 138, endPoint x: 320, endPoint y: 161, distance: 39.0
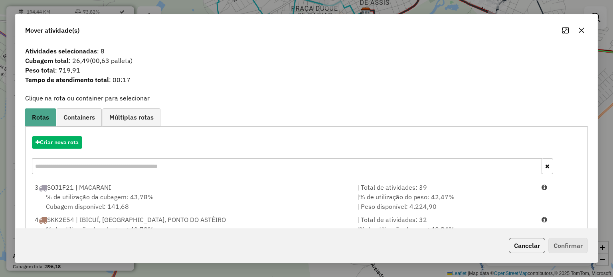
scroll to position [127, 0]
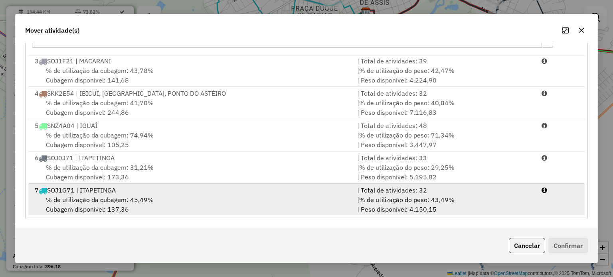
click at [190, 196] on div "% de utilização da cubagem: 45,49% Cubagem disponível: 137,36" at bounding box center [191, 204] width 322 height 19
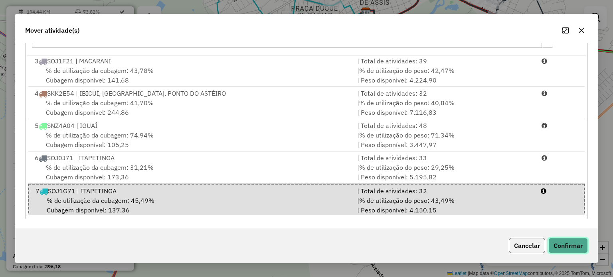
click at [561, 244] on button "Confirmar" at bounding box center [568, 245] width 40 height 15
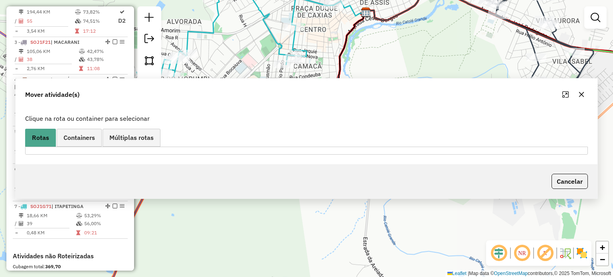
scroll to position [0, 0]
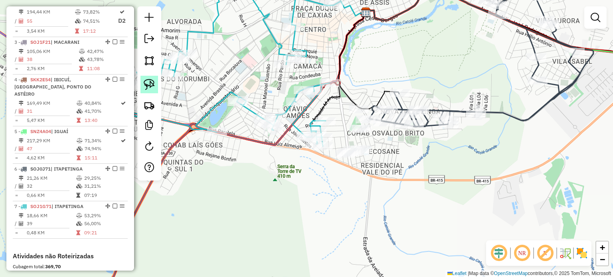
click at [154, 78] on link at bounding box center [149, 85] width 18 height 18
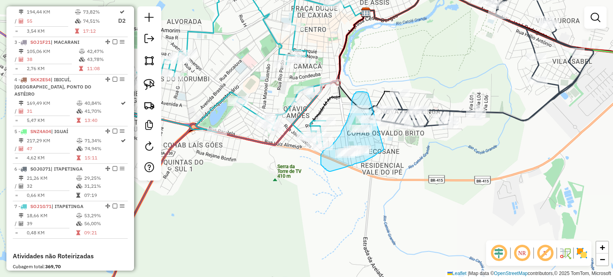
drag, startPoint x: 384, startPoint y: 150, endPoint x: 368, endPoint y: 93, distance: 58.5
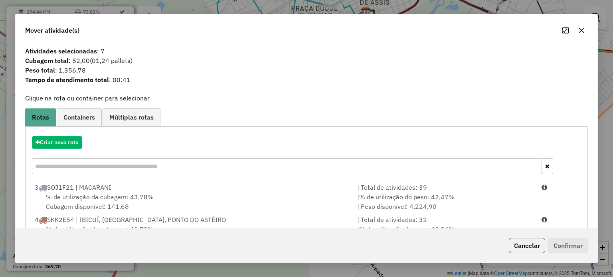
scroll to position [127, 0]
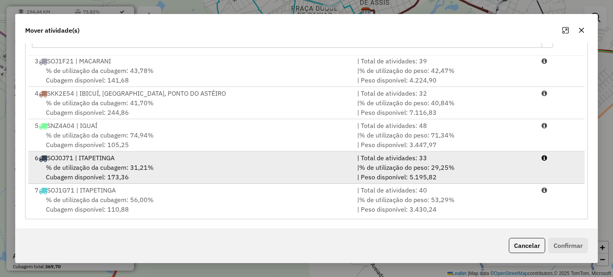
click at [206, 152] on li "6 SOJ0J71 | ITAPETINGA | Total de atividades: 33 % de utilização da cubagem: 31…" at bounding box center [306, 168] width 556 height 32
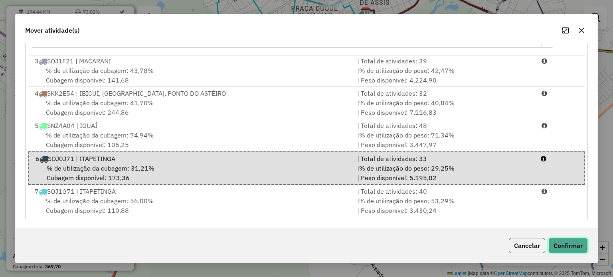
click at [571, 245] on button "Confirmar" at bounding box center [568, 245] width 40 height 15
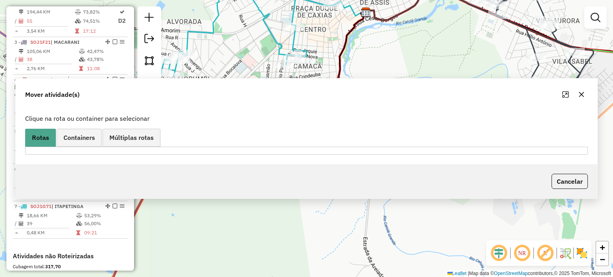
scroll to position [0, 0]
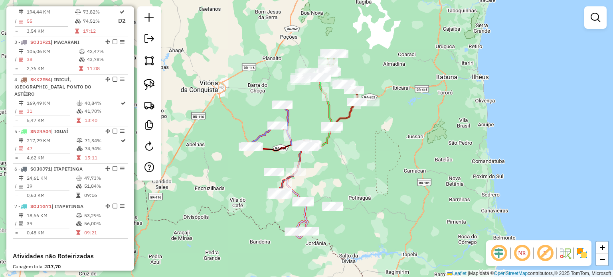
drag, startPoint x: 513, startPoint y: 180, endPoint x: 367, endPoint y: 156, distance: 148.1
click at [367, 156] on div "Janela de atendimento Grade de atendimento Capacidade Transportadoras Veículos …" at bounding box center [306, 138] width 613 height 277
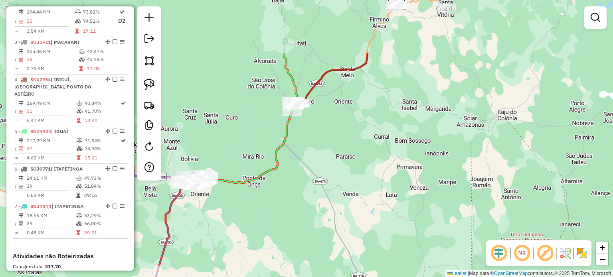
drag, startPoint x: 284, startPoint y: 57, endPoint x: 371, endPoint y: 201, distance: 168.0
click at [371, 201] on div "Janela de atendimento Grade de atendimento Capacidade Transportadoras Veículos …" at bounding box center [306, 138] width 613 height 277
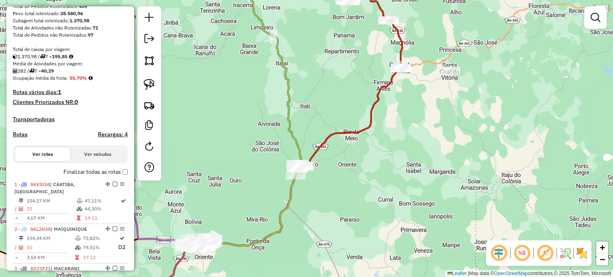
scroll to position [127, 0]
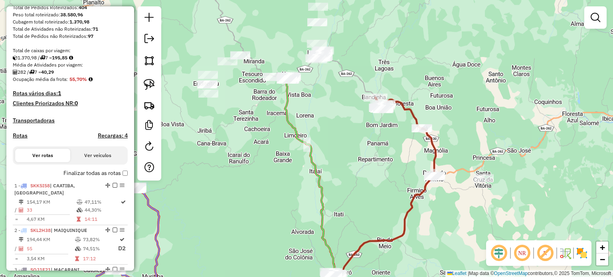
drag, startPoint x: 217, startPoint y: 106, endPoint x: 253, endPoint y: 210, distance: 110.4
click at [253, 210] on div "Janela de atendimento Grade de atendimento Capacidade Transportadoras Veículos …" at bounding box center [306, 138] width 613 height 277
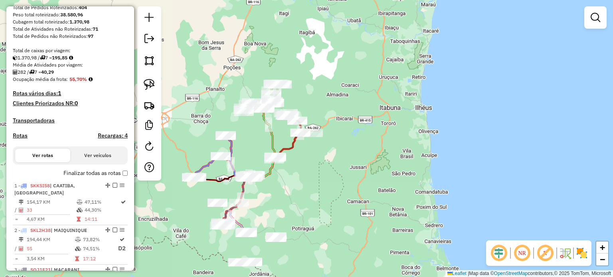
drag, startPoint x: 253, startPoint y: 210, endPoint x: 255, endPoint y: 127, distance: 83.5
click at [255, 127] on div "Janela de atendimento Grade de atendimento Capacidade Transportadoras Veículos …" at bounding box center [306, 138] width 613 height 277
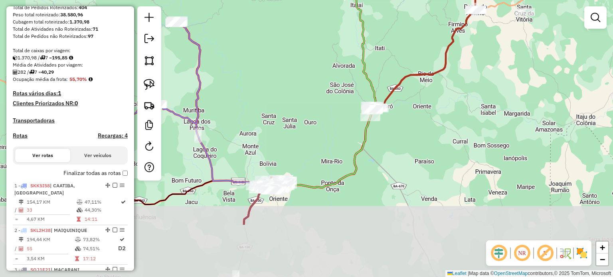
drag, startPoint x: 255, startPoint y: 127, endPoint x: 293, endPoint y: 46, distance: 89.1
click at [293, 46] on div "Janela de atendimento Grade de atendimento Capacidade Transportadoras Veículos …" at bounding box center [306, 138] width 613 height 277
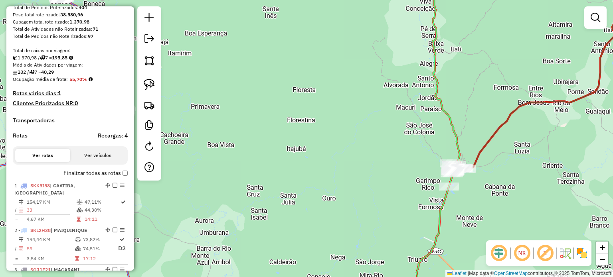
click at [314, 142] on div "Janela de atendimento Grade de atendimento Capacidade Transportadoras Veículos …" at bounding box center [306, 138] width 613 height 277
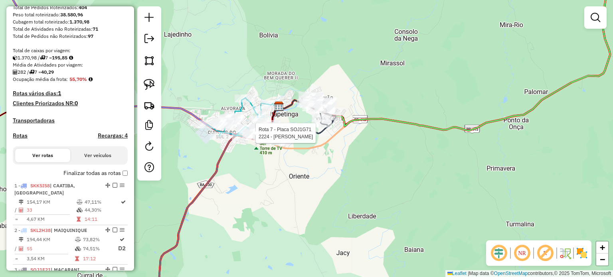
select select "**********"
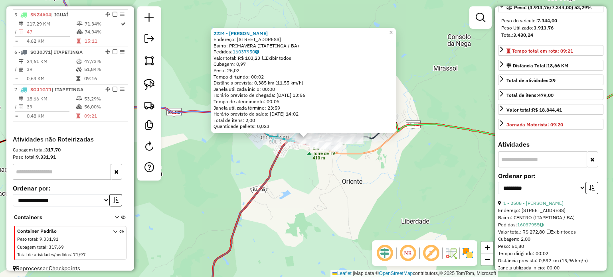
scroll to position [129, 0]
click at [532, 167] on input "text" at bounding box center [542, 159] width 89 height 16
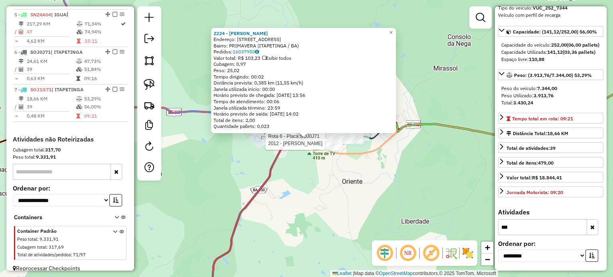
type input "***"
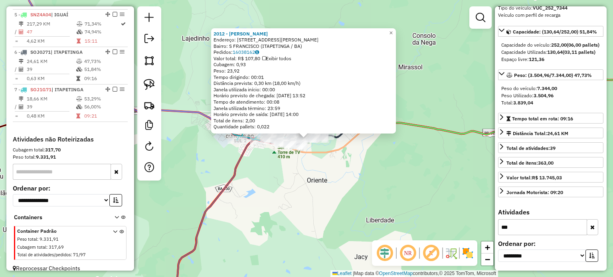
click at [535, 228] on input "***" at bounding box center [542, 227] width 89 height 16
click at [331, 172] on div "2012 - SINVALDO DA SILVA FO Endereço: AV TANCREDO NEVES, 392 Bairro: S FRANCISC…" at bounding box center [306, 138] width 613 height 277
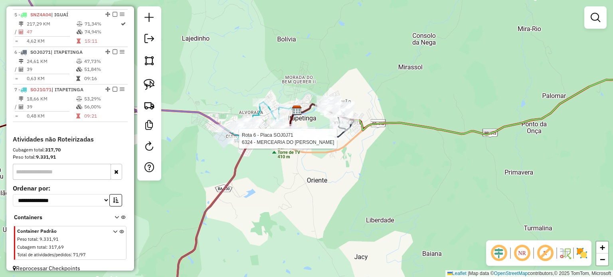
select select "**********"
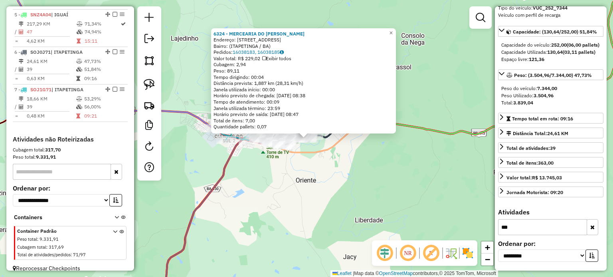
click at [51, 164] on input "text" at bounding box center [62, 172] width 98 height 16
type input "***"
click at [65, 196] on select "**********" at bounding box center [61, 200] width 97 height 12
click at [80, 184] on label "Ordenar por:" at bounding box center [70, 189] width 115 height 10
click at [248, 157] on div "6324 - MERCEARIA DO DANILO Endereço: Avenida Paraiso 149 Bairro: (ITAPETINGA / …" at bounding box center [306, 138] width 613 height 277
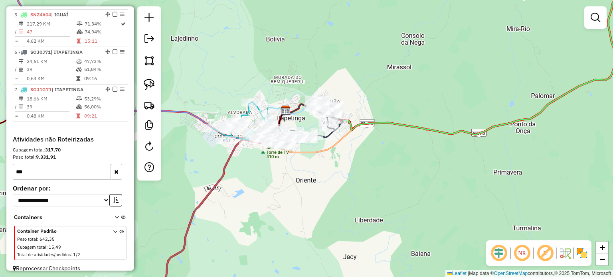
click at [113, 230] on icon at bounding box center [115, 245] width 4 height 30
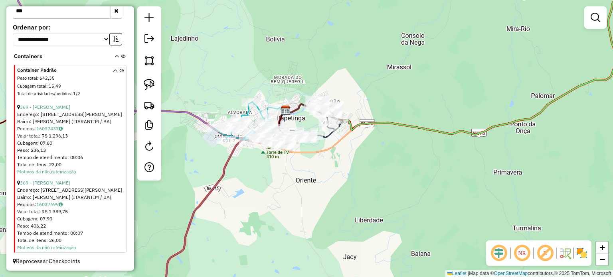
scroll to position [640, 0]
click at [49, 103] on link "369 - Alexandre de Oliveir" at bounding box center [45, 106] width 50 height 6
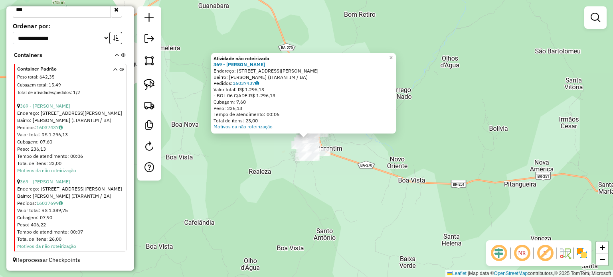
click at [189, 180] on div "Atividade não roteirizada 369 - Alexandre de Oliveir Endereço: Rua Av Lourival …" at bounding box center [306, 138] width 613 height 277
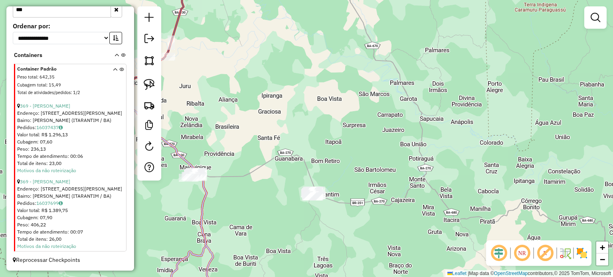
drag, startPoint x: 227, startPoint y: 182, endPoint x: 278, endPoint y: 202, distance: 55.1
click at [278, 202] on div "Janela de atendimento Grade de atendimento Capacidade Transportadoras Veículos …" at bounding box center [306, 138] width 613 height 277
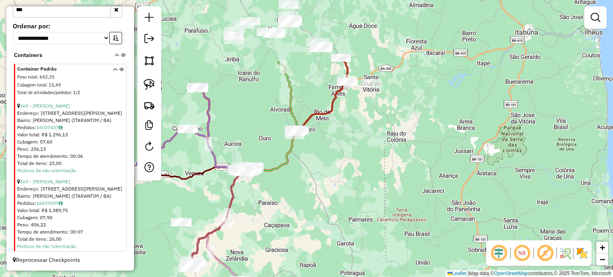
drag, startPoint x: 277, startPoint y: 146, endPoint x: 271, endPoint y: 240, distance: 94.8
click at [271, 240] on div "Janela de atendimento Grade de atendimento Capacidade Transportadoras Veículos …" at bounding box center [306, 138] width 613 height 277
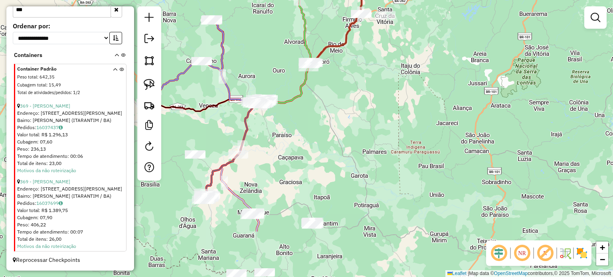
drag, startPoint x: 271, startPoint y: 240, endPoint x: 290, endPoint y: 164, distance: 78.6
click at [290, 164] on div "Janela de atendimento Grade de atendimento Capacidade Transportadoras Veículos …" at bounding box center [306, 138] width 613 height 277
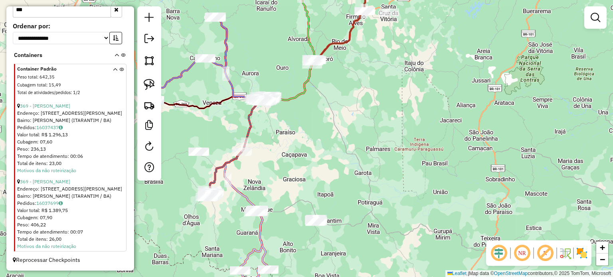
click at [146, 75] on div at bounding box center [149, 93] width 24 height 174
click at [146, 83] on img at bounding box center [149, 84] width 11 height 11
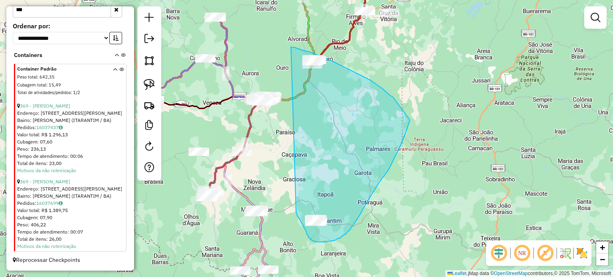
drag, startPoint x: 291, startPoint y: 47, endPoint x: 296, endPoint y: 212, distance: 165.3
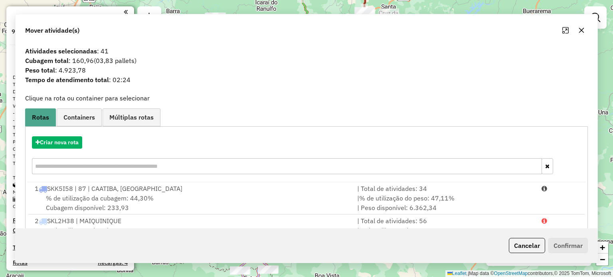
scroll to position [640, 0]
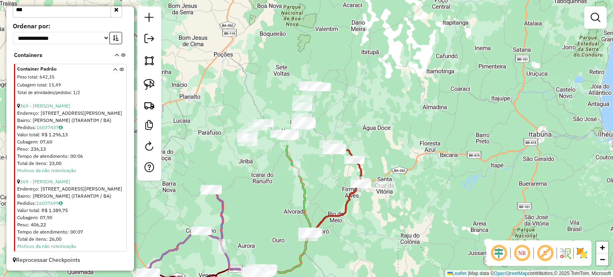
drag, startPoint x: 368, startPoint y: 68, endPoint x: 369, endPoint y: 239, distance: 170.8
click at [369, 239] on div "Janela de atendimento Grade de atendimento Capacidade Transportadoras Veículos …" at bounding box center [306, 138] width 613 height 277
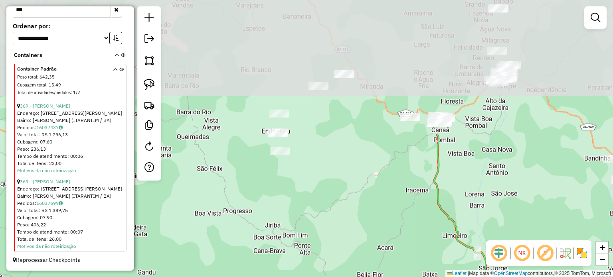
drag, startPoint x: 299, startPoint y: 104, endPoint x: 290, endPoint y: 284, distance: 180.2
click at [290, 277] on html "Aguarde... Pop-up bloqueado! Seu navegador bloqueou automáticamente a abertura …" at bounding box center [306, 138] width 613 height 277
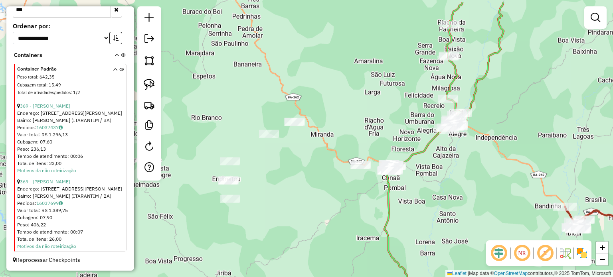
drag, startPoint x: 350, startPoint y: 173, endPoint x: 291, endPoint y: 221, distance: 76.0
click at [291, 221] on div "Janela de atendimento Grade de atendimento Capacidade Transportadoras Veículos …" at bounding box center [306, 138] width 613 height 277
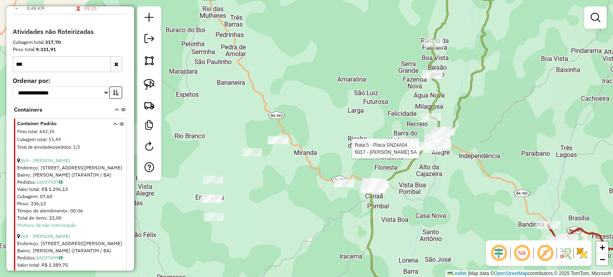
select select "**********"
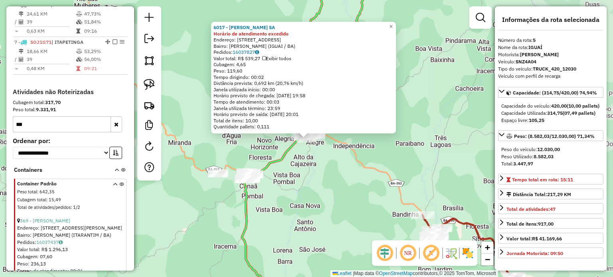
scroll to position [468, 0]
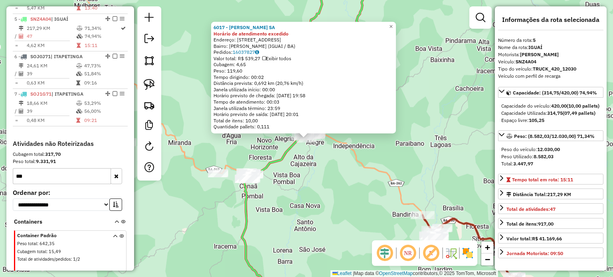
click at [303, 186] on div "6017 - JOSE CARLOS ALVES SA Horário de atendimento excedido Endereço: R TOCANTI…" at bounding box center [306, 138] width 613 height 277
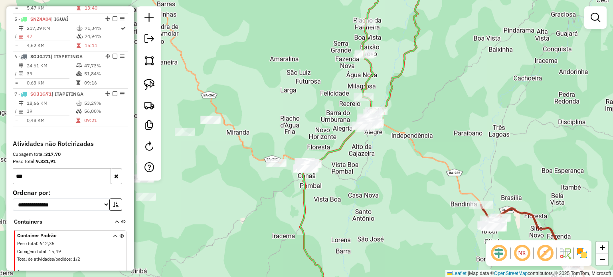
drag, startPoint x: 303, startPoint y: 186, endPoint x: 364, endPoint y: 173, distance: 62.3
click at [364, 173] on div "Janela de atendimento Grade de atendimento Capacidade Transportadoras Veículos …" at bounding box center [306, 138] width 613 height 277
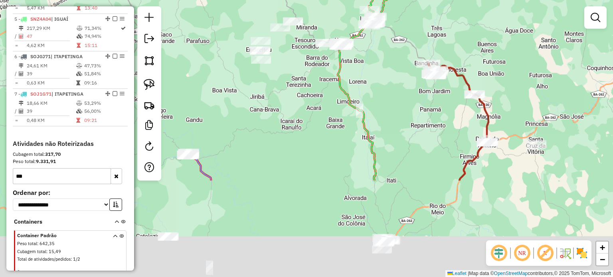
drag, startPoint x: 368, startPoint y: 174, endPoint x: 371, endPoint y: 37, distance: 136.5
click at [371, 37] on div "Janela de atendimento Grade de atendimento Capacidade Transportadoras Veículos …" at bounding box center [306, 138] width 613 height 277
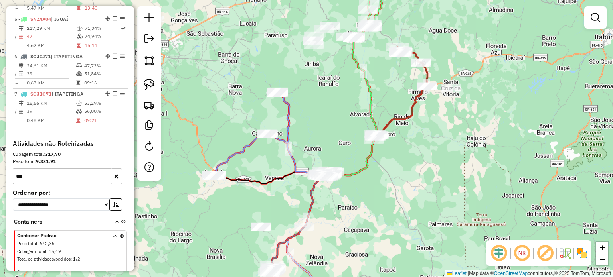
click at [372, 61] on div "Janela de atendimento Grade de atendimento Capacidade Transportadoras Veículos …" at bounding box center [306, 138] width 613 height 277
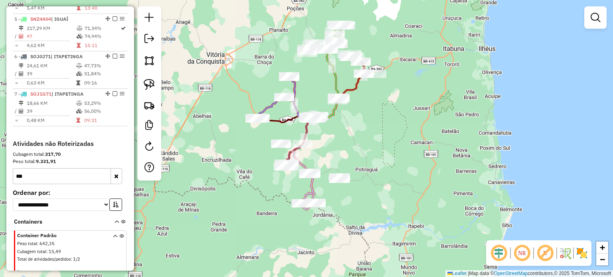
drag, startPoint x: 397, startPoint y: 123, endPoint x: 362, endPoint y: 123, distance: 35.1
click at [362, 123] on div "Janela de atendimento Grade de atendimento Capacidade Transportadoras Veículos …" at bounding box center [306, 138] width 613 height 277
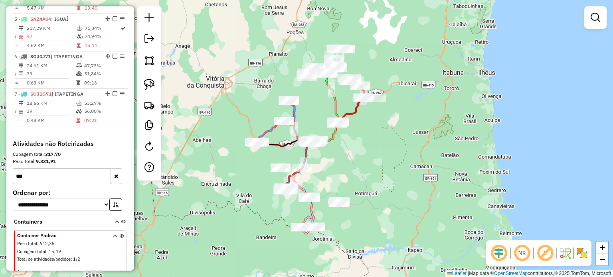
drag, startPoint x: 366, startPoint y: 132, endPoint x: 365, endPoint y: 156, distance: 24.0
click at [365, 156] on div "Janela de atendimento Grade de atendimento Capacidade Transportadoras Veículos …" at bounding box center [306, 138] width 613 height 277
click at [607, 250] on link "+" at bounding box center [602, 248] width 12 height 12
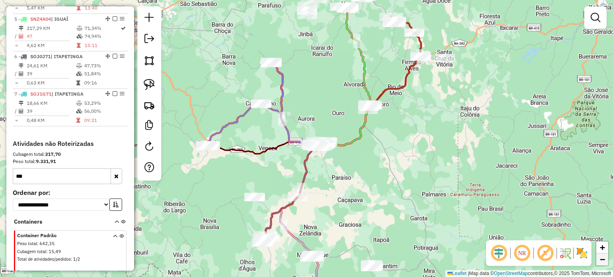
click at [603, 258] on span "−" at bounding box center [602, 260] width 5 height 10
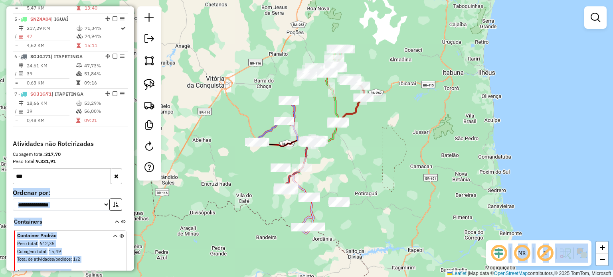
drag, startPoint x: 131, startPoint y: 164, endPoint x: 134, endPoint y: 150, distance: 14.2
click at [134, 150] on hb-router-mapa "Informações da Sessão 980595 - 18/08/2025 Criação: 16/08/2025 13:22 Depósito: G…" at bounding box center [306, 138] width 613 height 277
click at [134, 150] on div "Janela de atendimento Grade de atendimento Capacidade Transportadoras Veículos …" at bounding box center [306, 138] width 613 height 277
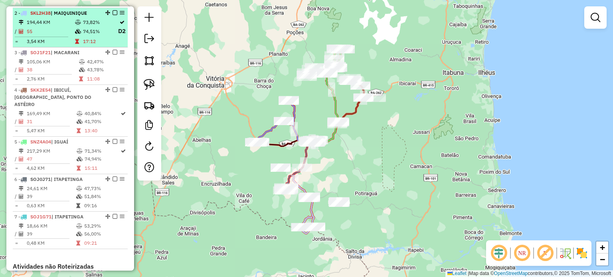
scroll to position [346, 0]
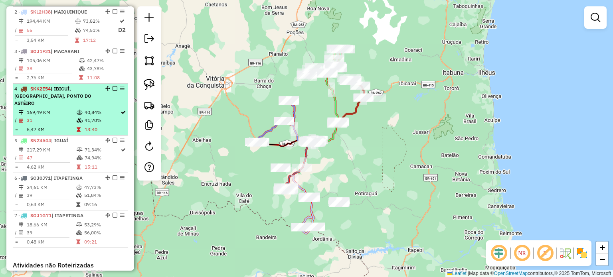
drag, startPoint x: 77, startPoint y: 132, endPoint x: 77, endPoint y: 99, distance: 33.5
click at [77, 99] on ul "1 - SKK5I58 | CAATIBA, ITAMBÉ 154,17 KM 47,11% / 33 44,30% = 4,67 KM 14:11 2 - …" at bounding box center [70, 105] width 115 height 286
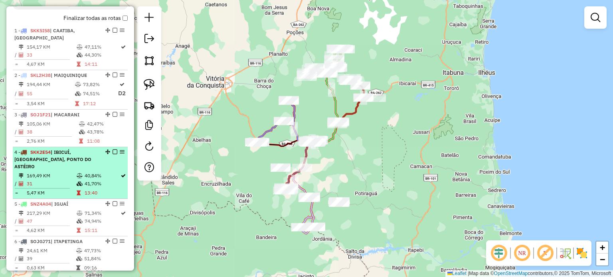
scroll to position [284, 0]
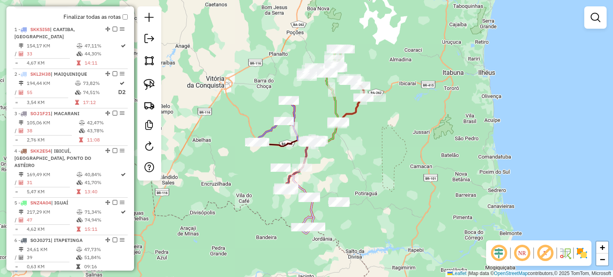
click at [394, 160] on div "Janela de atendimento Grade de atendimento Capacidade Transportadoras Veículos …" at bounding box center [306, 138] width 613 height 277
click at [368, 166] on div "Janela de atendimento Grade de atendimento Capacidade Transportadoras Veículos …" at bounding box center [306, 138] width 613 height 277
select select "**********"
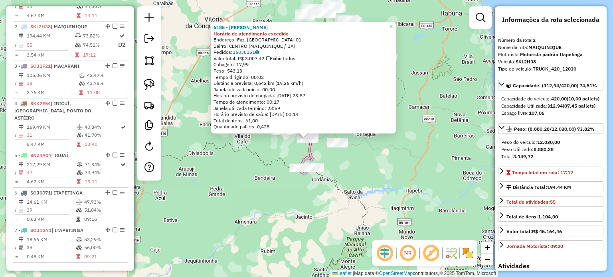
scroll to position [346, 0]
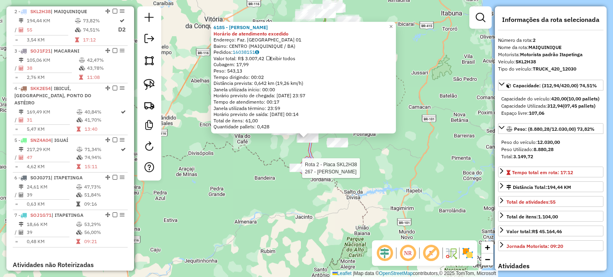
click at [298, 172] on div at bounding box center [300, 168] width 20 height 8
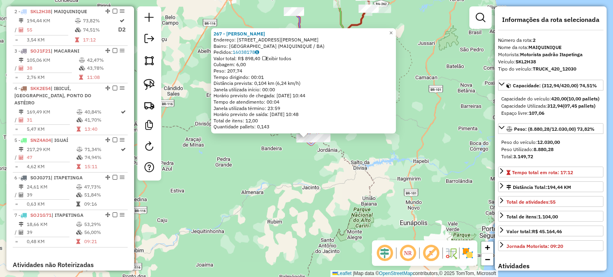
click at [252, 188] on div "267 - Maria da juda Endereço: Rua Jose Martins 1 Bairro: ALTO DA COLINA (MAIQUI…" at bounding box center [306, 138] width 613 height 277
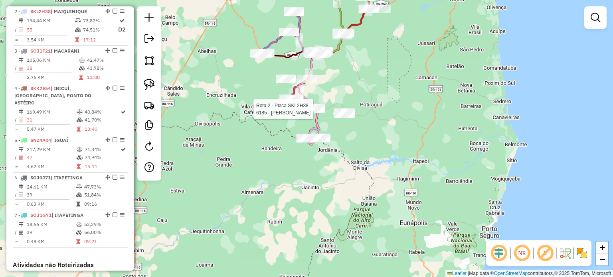
select select "**********"
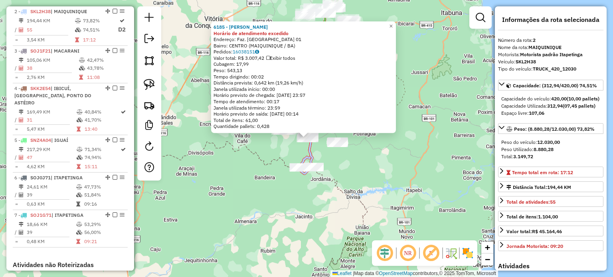
click at [231, 203] on div "Rota 2 - Placa SKL2H38 6185 - MURIEL LIMA 6185 - MURIEL LIMA Horário de atendim…" at bounding box center [306, 138] width 613 height 277
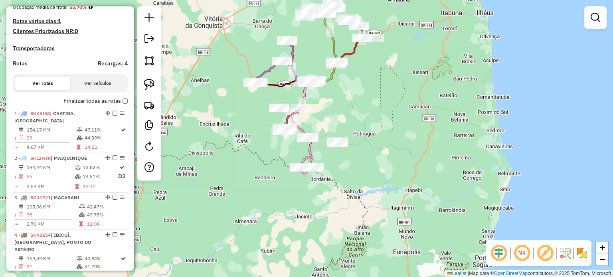
scroll to position [198, 0]
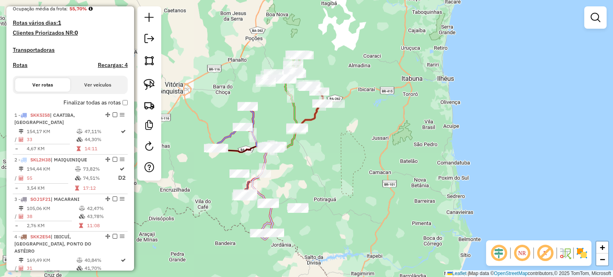
drag, startPoint x: 219, startPoint y: 101, endPoint x: 180, endPoint y: 167, distance: 76.8
click at [180, 167] on div "Janela de atendimento Grade de atendimento Capacidade Transportadoras Veículos …" at bounding box center [306, 138] width 613 height 277
click at [203, 194] on div "Janela de atendimento Grade de atendimento Capacidade Transportadoras Veículos …" at bounding box center [306, 138] width 613 height 277
